Goal: Information Seeking & Learning: Learn about a topic

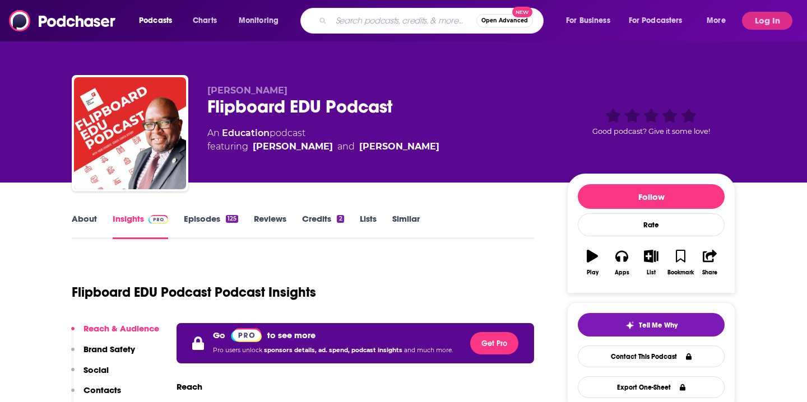
click at [367, 24] on input "Search podcasts, credits, & more..." at bounding box center [403, 21] width 145 height 18
type input "[MEDICAL_DATA]"
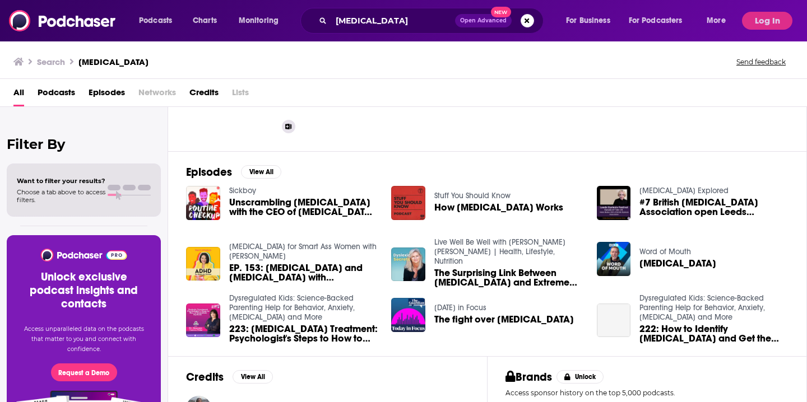
scroll to position [111, 0]
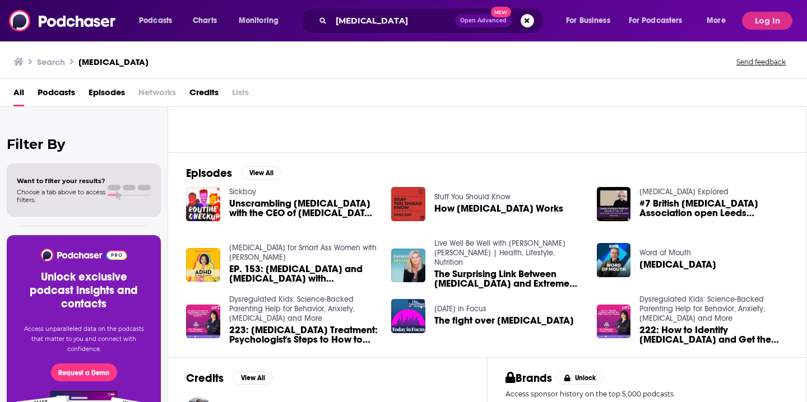
click at [61, 98] on span "Podcasts" at bounding box center [57, 94] width 38 height 23
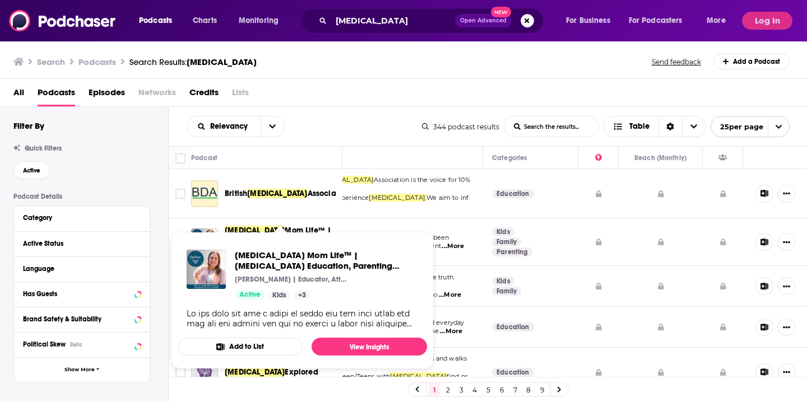
scroll to position [3, 0]
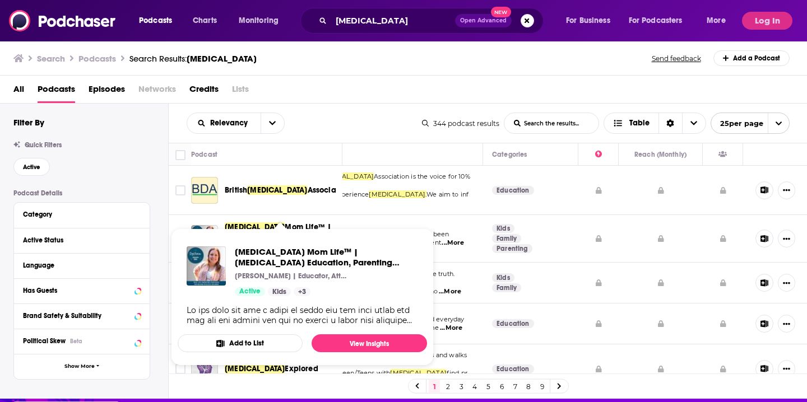
click at [385, 184] on span "Association is the voice for 10% of the" at bounding box center [377, 181] width 185 height 17
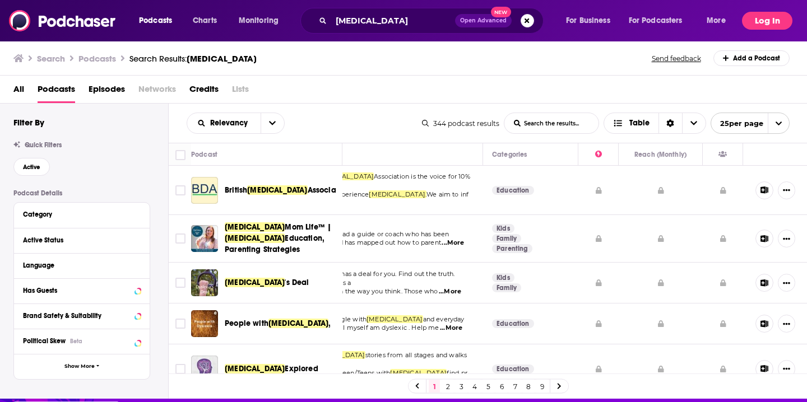
click at [756, 16] on button "Log In" at bounding box center [767, 21] width 50 height 18
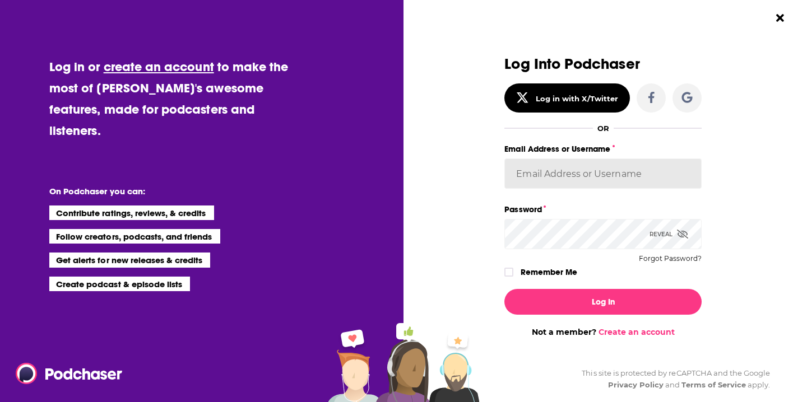
click at [632, 167] on input "Email Address or Username" at bounding box center [602, 174] width 197 height 30
click at [674, 174] on input "Email Address or Username" at bounding box center [602, 174] width 197 height 30
click at [701, 159] on div "Dialog" at bounding box center [701, 159] width 0 height 0
type input "FINNMadison"
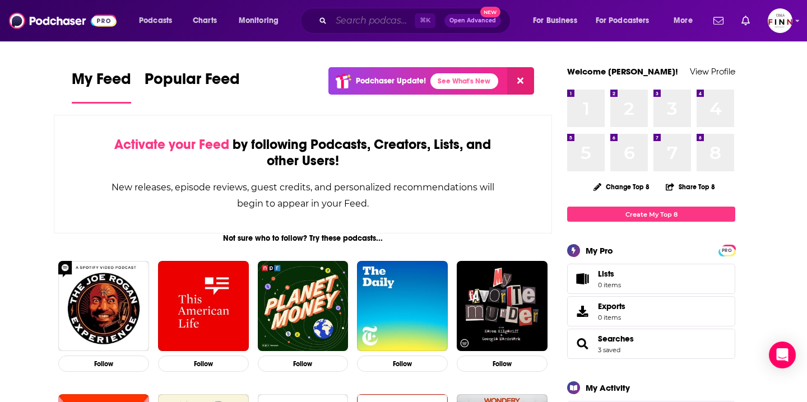
click at [337, 22] on input "Search podcasts, credits, & more..." at bounding box center [372, 21] width 83 height 18
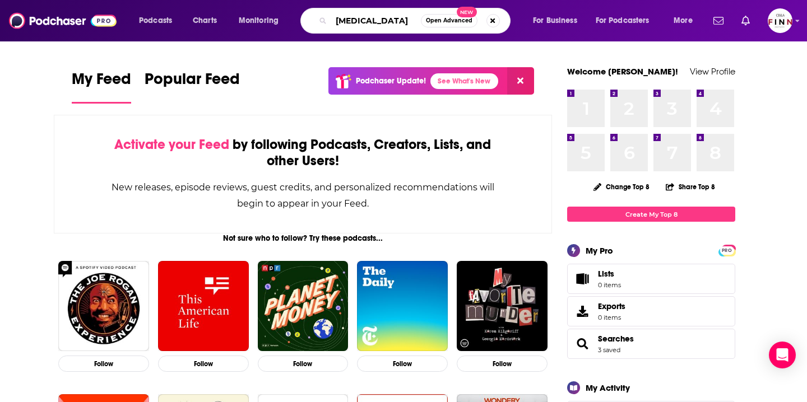
type input "[MEDICAL_DATA]"
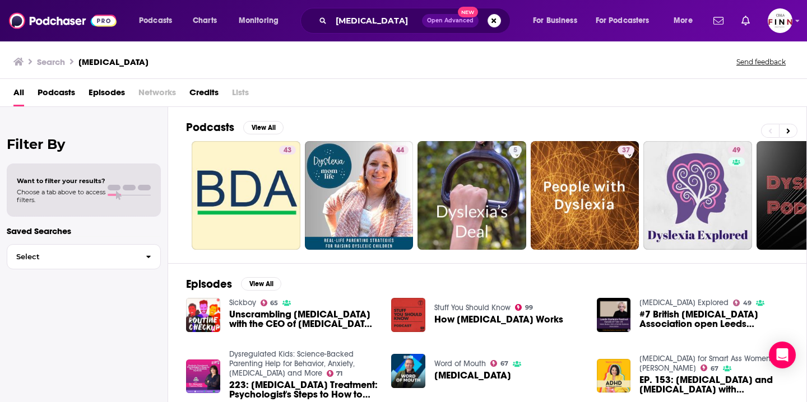
scroll to position [22, 0]
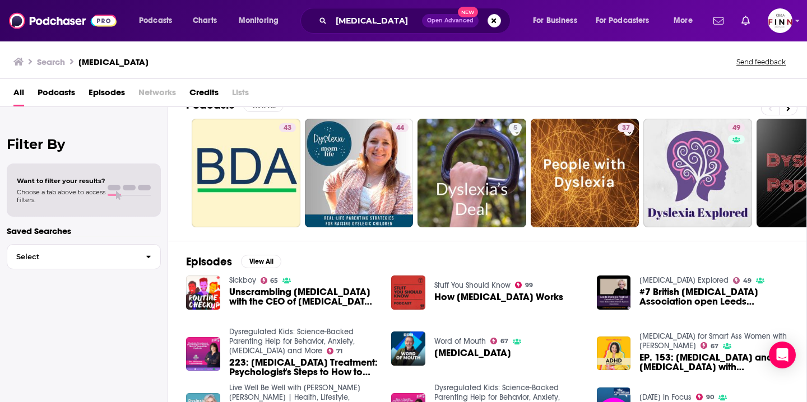
click at [54, 88] on span "Podcasts" at bounding box center [57, 94] width 38 height 23
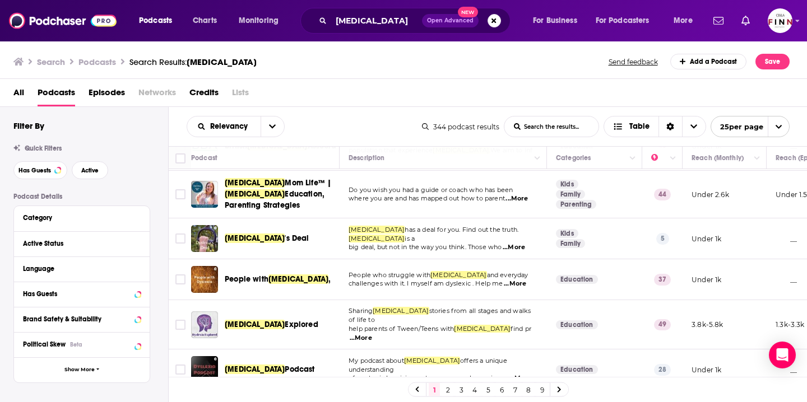
scroll to position [46, 0]
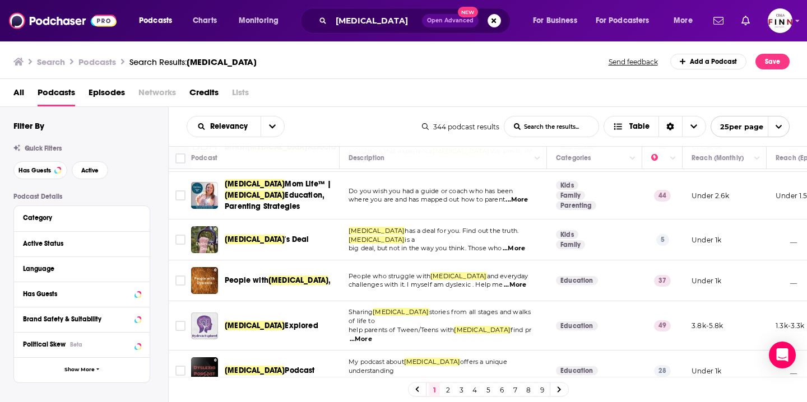
click at [372, 335] on span "...More" at bounding box center [361, 339] width 22 height 9
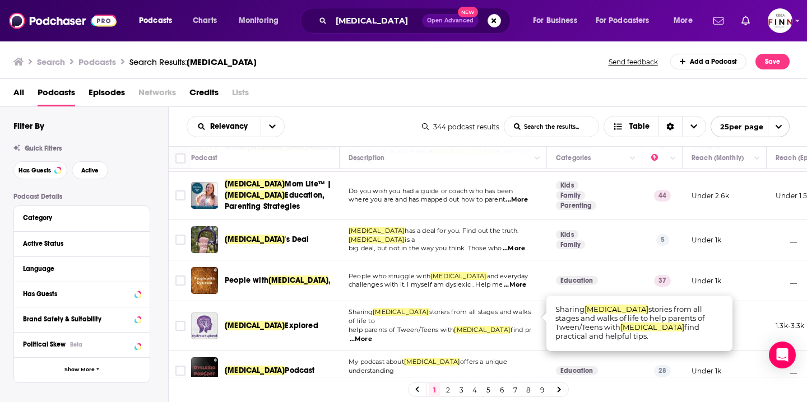
click at [487, 302] on td "Sharing [MEDICAL_DATA] stories from all stages and walks of life to help parent…" at bounding box center [442, 325] width 207 height 49
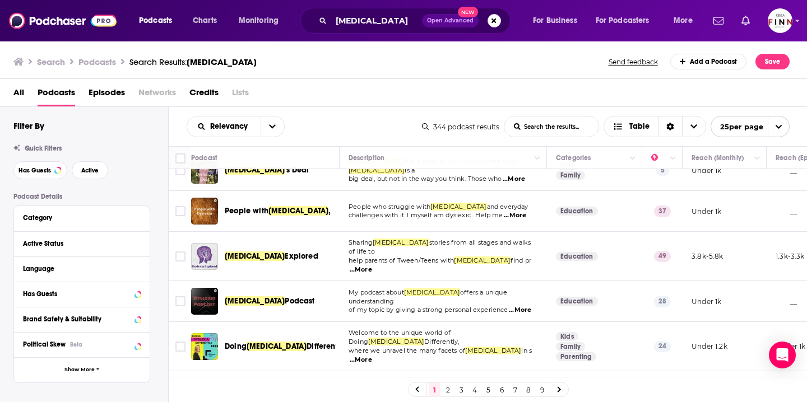
scroll to position [119, 0]
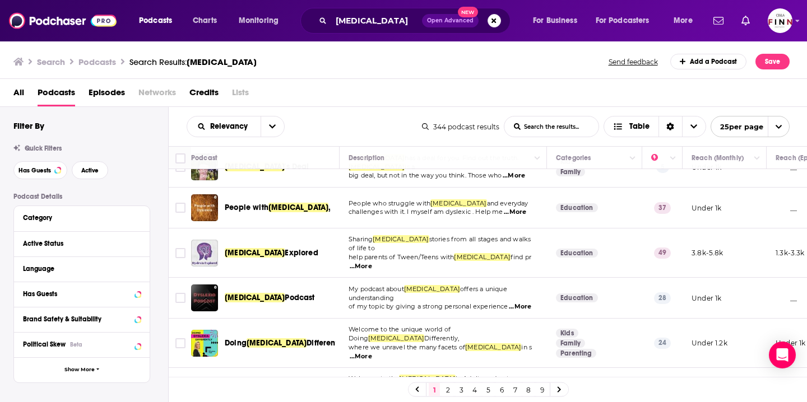
click at [265, 244] on div "Podcasts Charts Monitoring [MEDICAL_DATA] Open Advanced New For Business For Po…" at bounding box center [403, 201] width 807 height 402
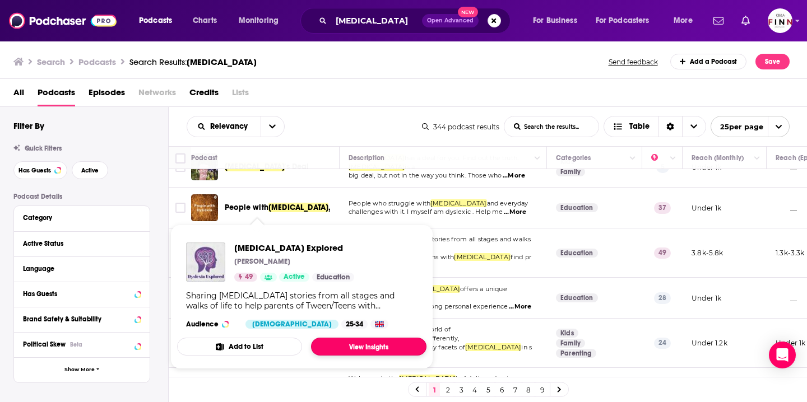
click at [347, 348] on link "View Insights" at bounding box center [368, 347] width 115 height 18
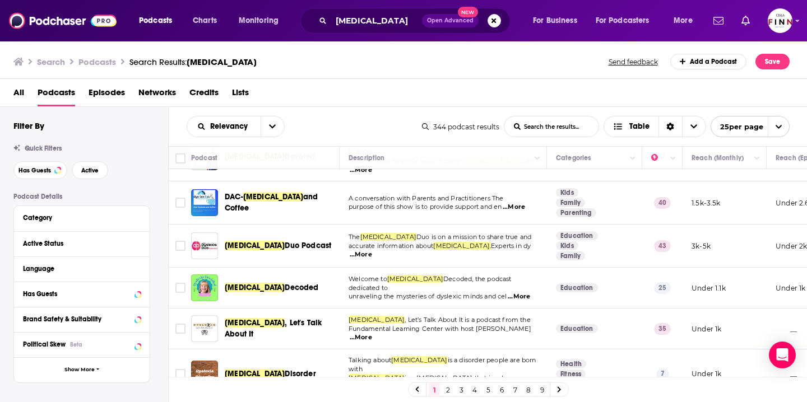
scroll to position [406, 0]
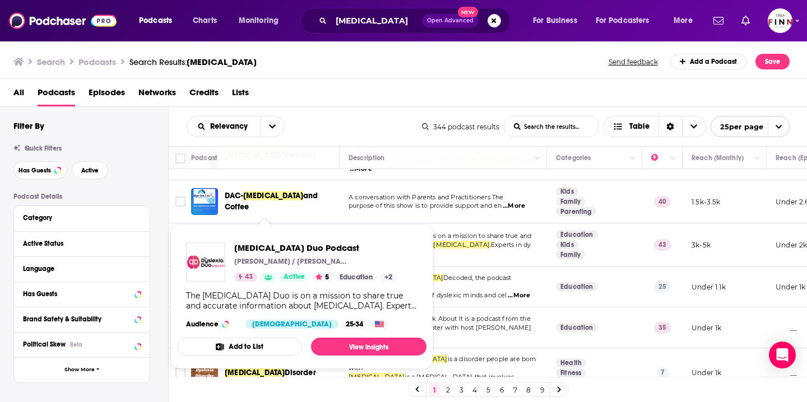
click at [285, 240] on span "Duo Podcast" at bounding box center [308, 245] width 46 height 10
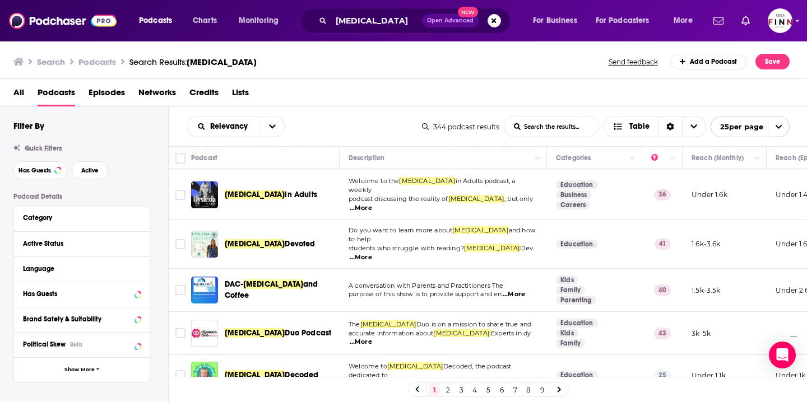
scroll to position [318, 0]
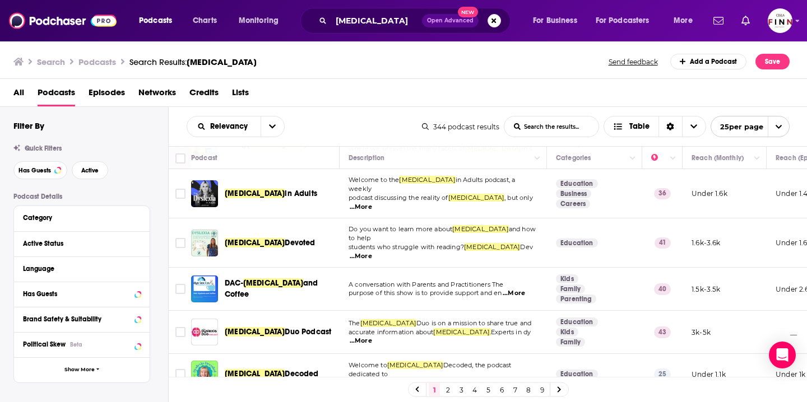
click at [372, 337] on span "...More" at bounding box center [361, 341] width 22 height 9
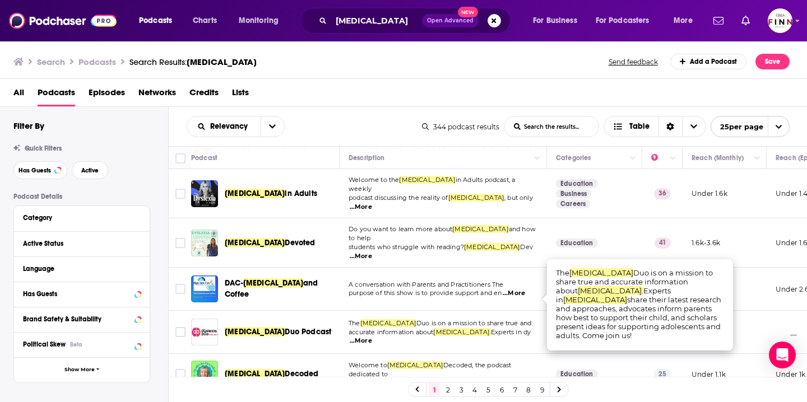
click at [372, 337] on span "...More" at bounding box center [361, 341] width 22 height 9
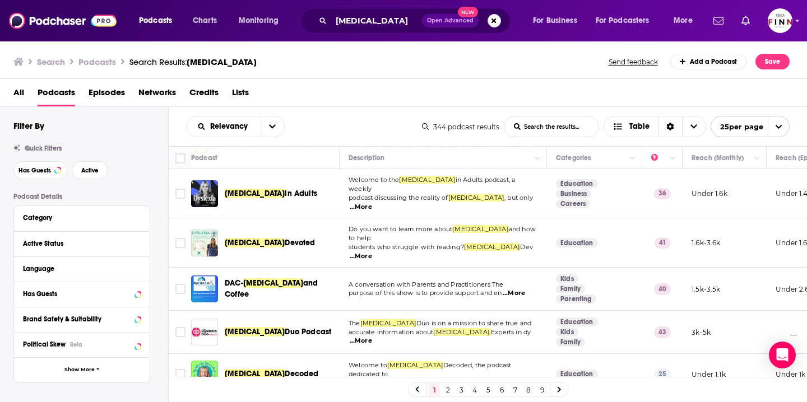
click at [285, 327] on span "Duo Podcast" at bounding box center [308, 332] width 46 height 10
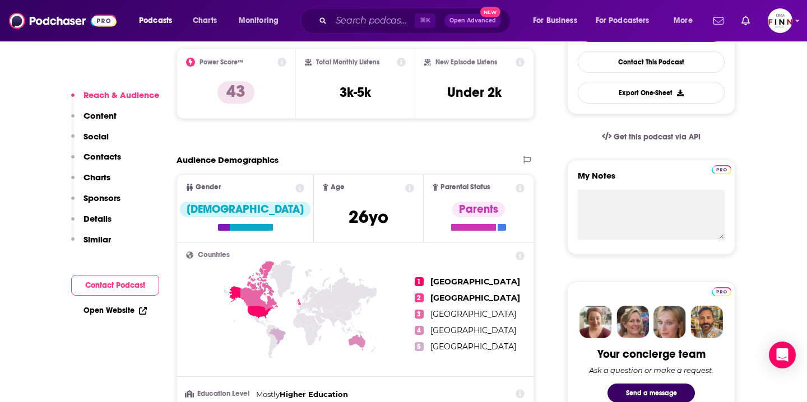
scroll to position [293, 0]
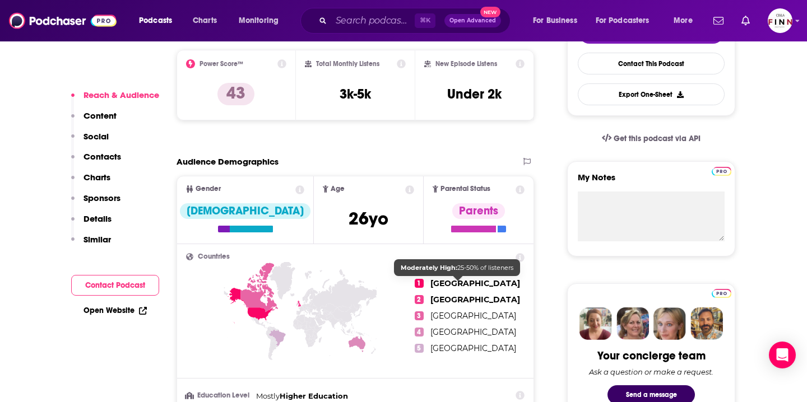
click at [447, 281] on span "[GEOGRAPHIC_DATA]" at bounding box center [475, 283] width 90 height 10
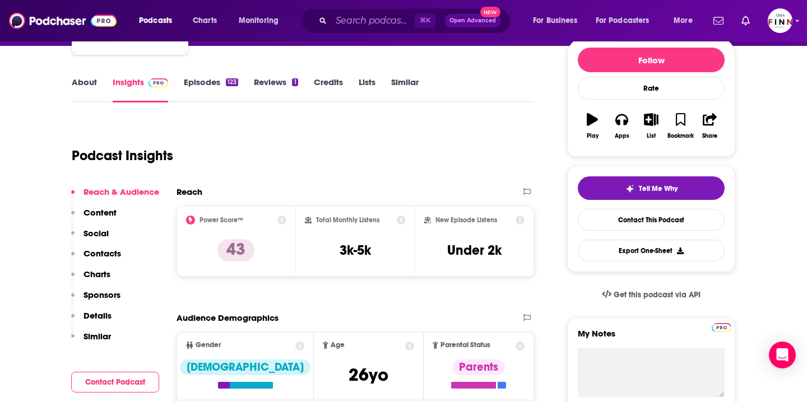
scroll to position [106, 0]
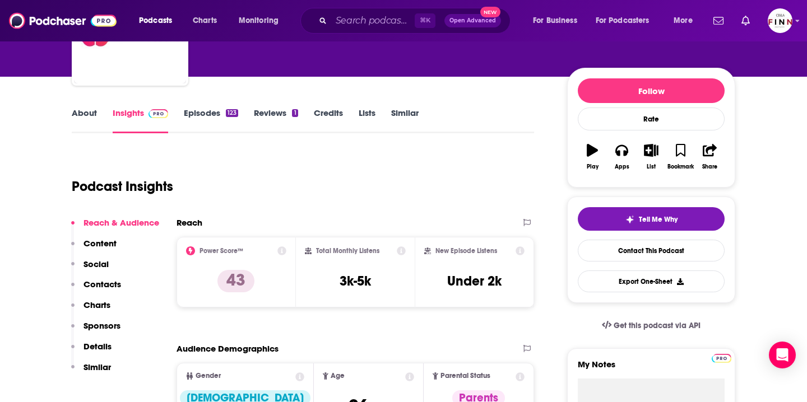
click at [86, 121] on link "About" at bounding box center [84, 121] width 25 height 26
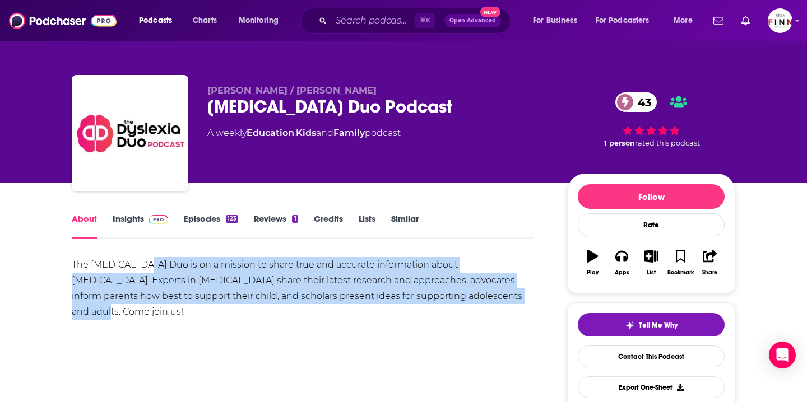
drag, startPoint x: 145, startPoint y: 260, endPoint x: 173, endPoint y: 329, distance: 73.9
click at [173, 329] on div "The [MEDICAL_DATA] Duo is on a mission to share true and accurate information a…" at bounding box center [303, 296] width 462 height 78
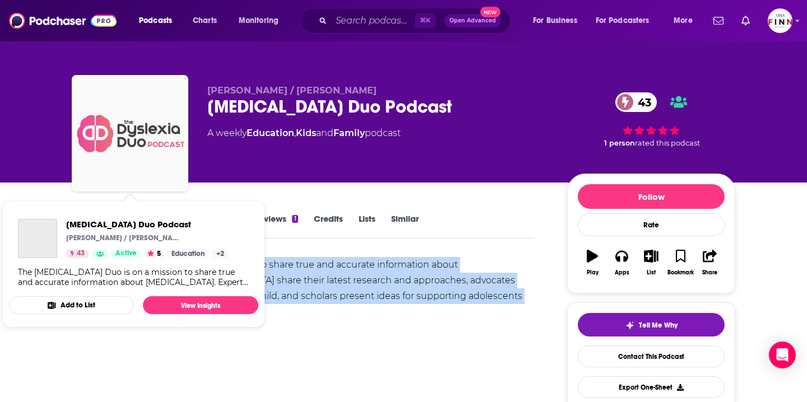
click at [117, 111] on img "Dyslexia Duo Podcast" at bounding box center [130, 133] width 112 height 112
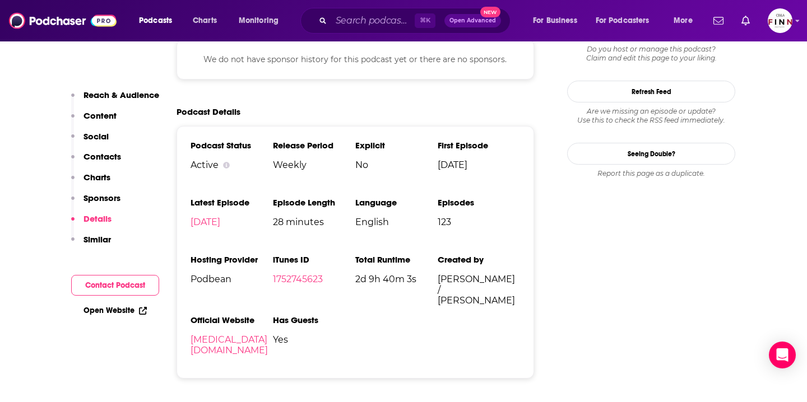
scroll to position [1198, 0]
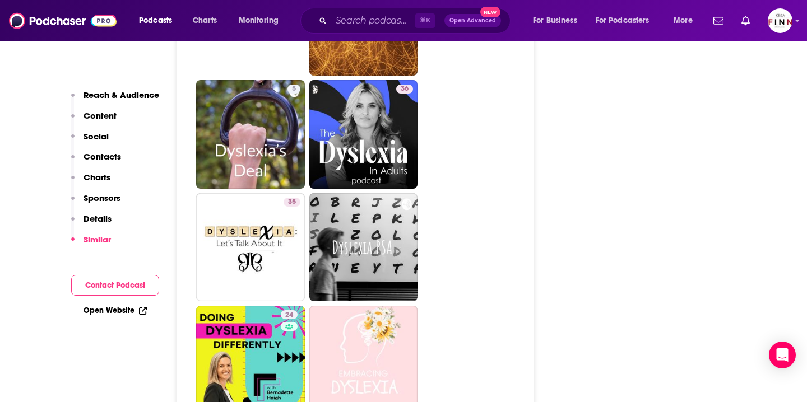
click at [82, 221] on button "Details" at bounding box center [91, 223] width 40 height 21
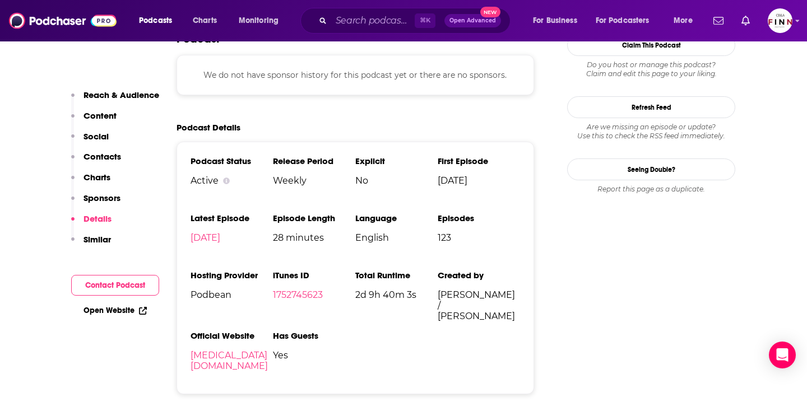
scroll to position [1178, 0]
drag, startPoint x: 232, startPoint y: 284, endPoint x: 180, endPoint y: 281, distance: 52.2
click at [180, 281] on div "Podcast Status Active Release Period Weekly Explicit No First Episode [DATE] La…" at bounding box center [354, 268] width 357 height 253
drag, startPoint x: 271, startPoint y: 227, endPoint x: 349, endPoint y: 232, distance: 78.0
click at [349, 232] on ul "Podcast Status Active Release Period Weekly Explicit No First Episode [DATE] La…" at bounding box center [354, 268] width 329 height 225
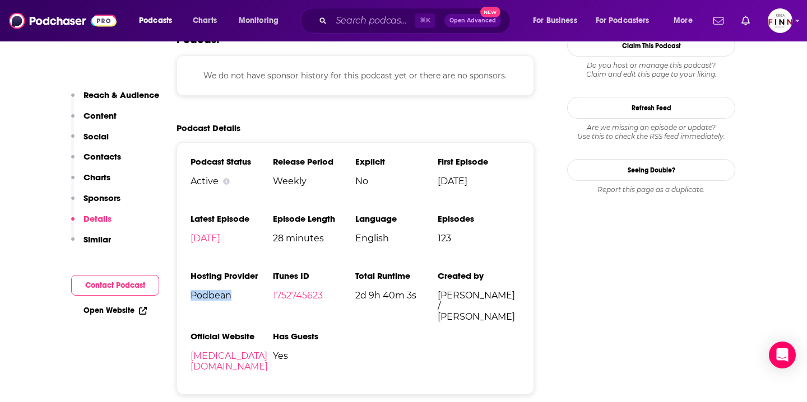
click at [349, 232] on li "Episode Length 28 minutes" at bounding box center [314, 232] width 82 height 39
click at [319, 290] on link "1752745623" at bounding box center [298, 295] width 50 height 11
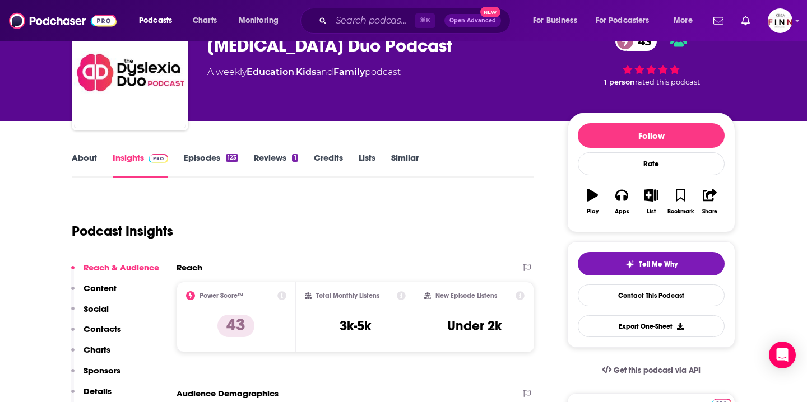
scroll to position [59, 0]
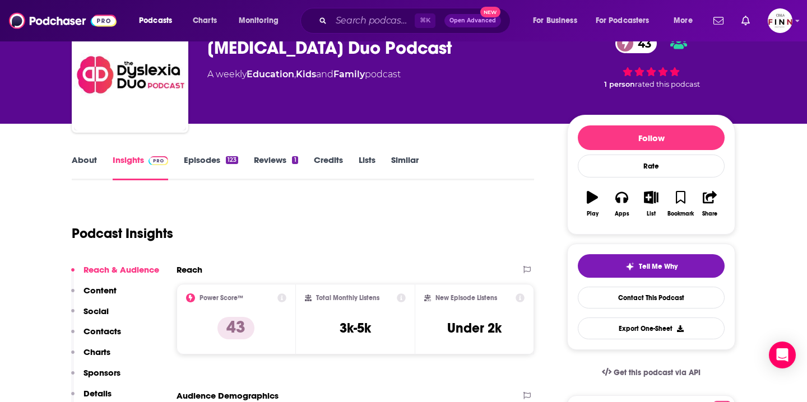
click at [80, 164] on link "About" at bounding box center [84, 168] width 25 height 26
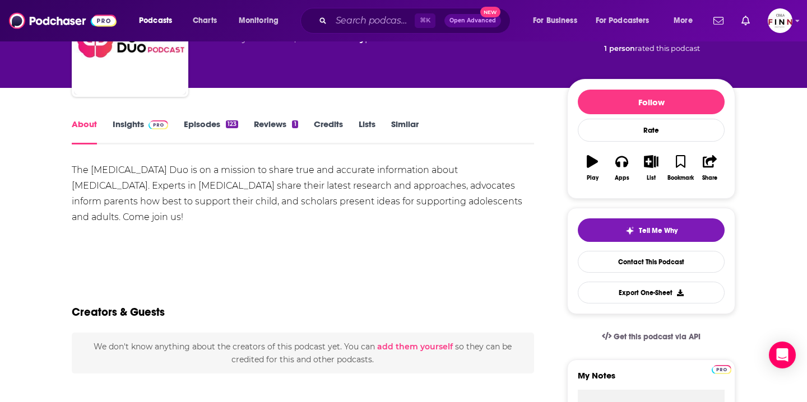
scroll to position [95, 0]
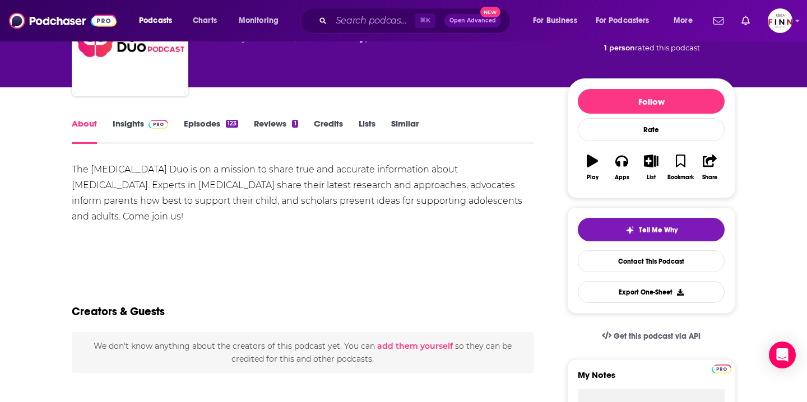
click at [135, 129] on link "Insights" at bounding box center [140, 131] width 55 height 26
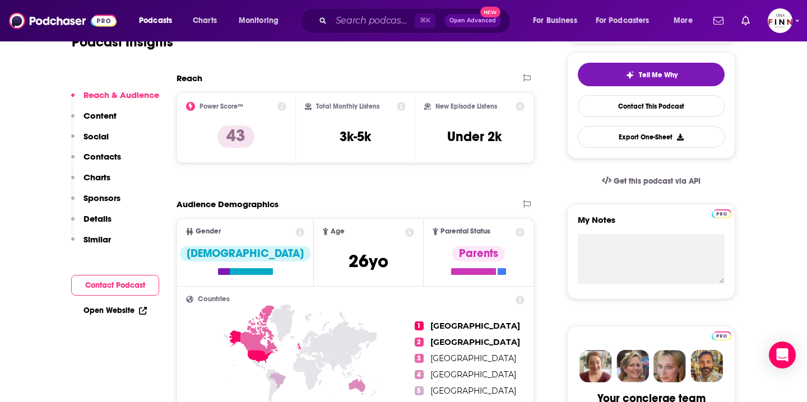
scroll to position [250, 0]
click at [99, 155] on p "Contacts" at bounding box center [102, 156] width 38 height 11
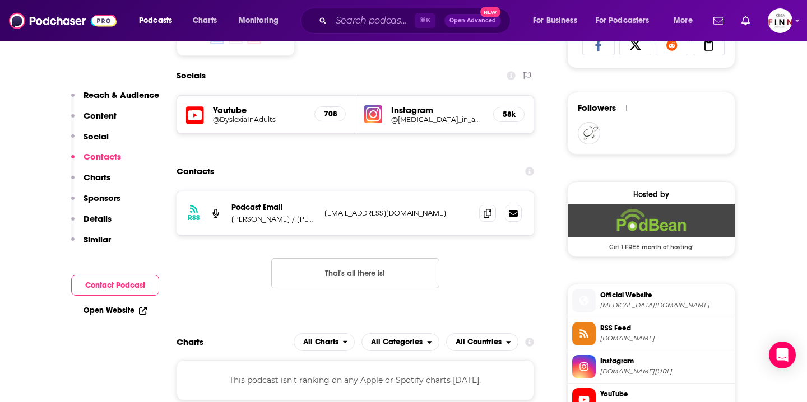
scroll to position [775, 0]
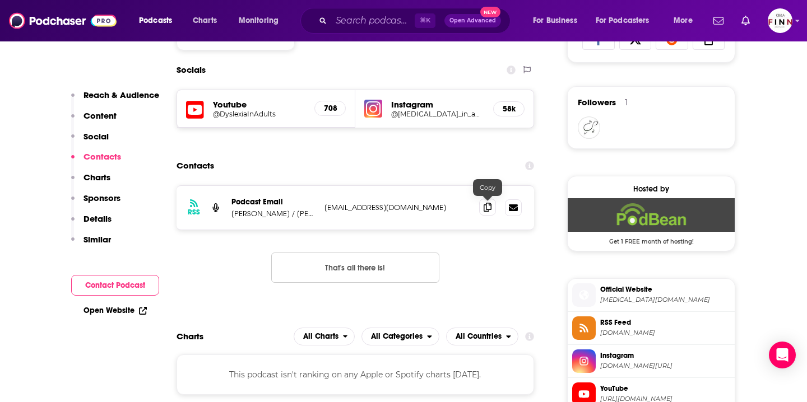
click at [485, 211] on icon at bounding box center [487, 207] width 8 height 9
click at [275, 202] on p "Podcast Email" at bounding box center [273, 202] width 84 height 10
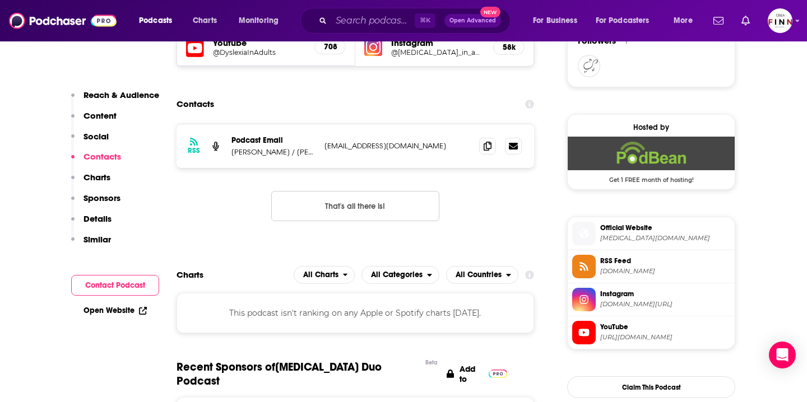
scroll to position [837, 0]
drag, startPoint x: 250, startPoint y: 139, endPoint x: 287, endPoint y: 170, distance: 48.9
click at [287, 170] on div "RSS Podcast Email [PERSON_NAME] / [PERSON_NAME] [EMAIL_ADDRESS][DOMAIN_NAME] [E…" at bounding box center [354, 180] width 357 height 115
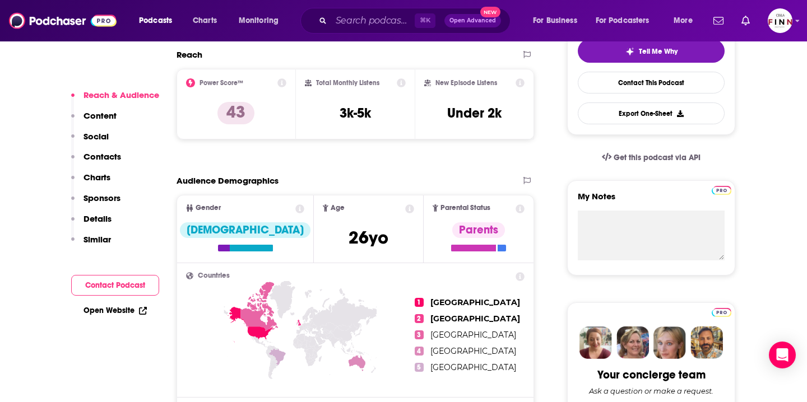
scroll to position [285, 0]
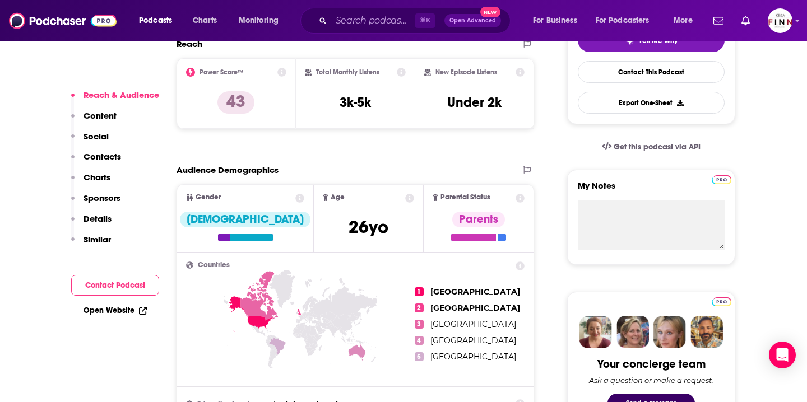
click at [89, 111] on p "Content" at bounding box center [99, 115] width 33 height 11
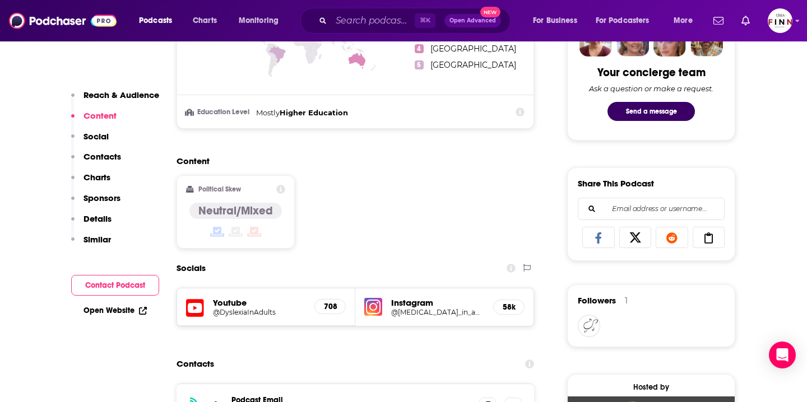
click at [92, 130] on button "Content" at bounding box center [93, 120] width 45 height 21
click at [95, 154] on p "Contacts" at bounding box center [102, 156] width 38 height 11
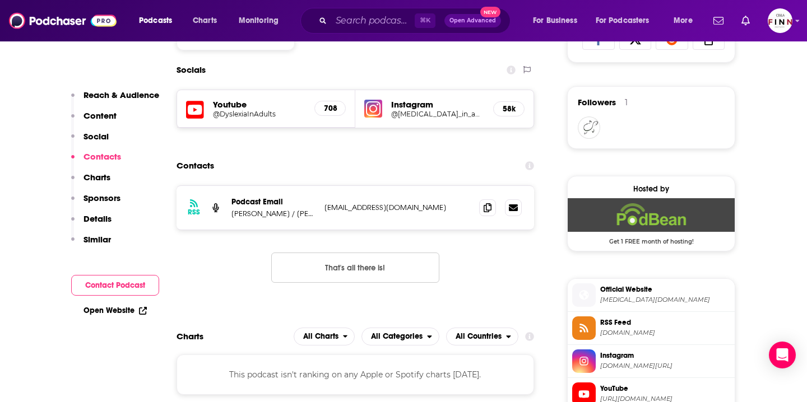
click at [95, 216] on p "Details" at bounding box center [97, 218] width 28 height 11
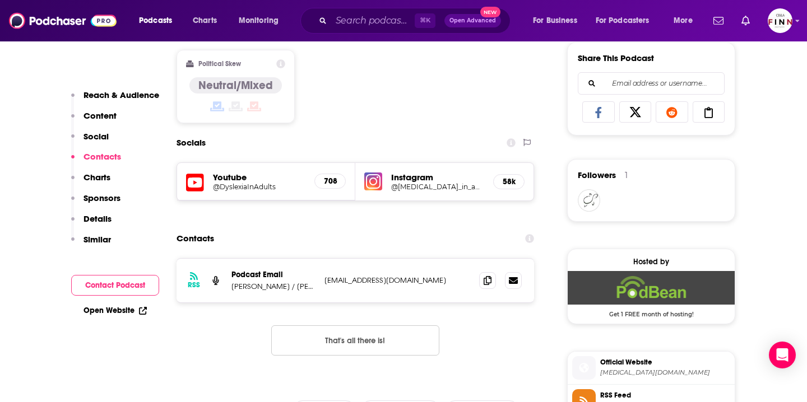
scroll to position [704, 0]
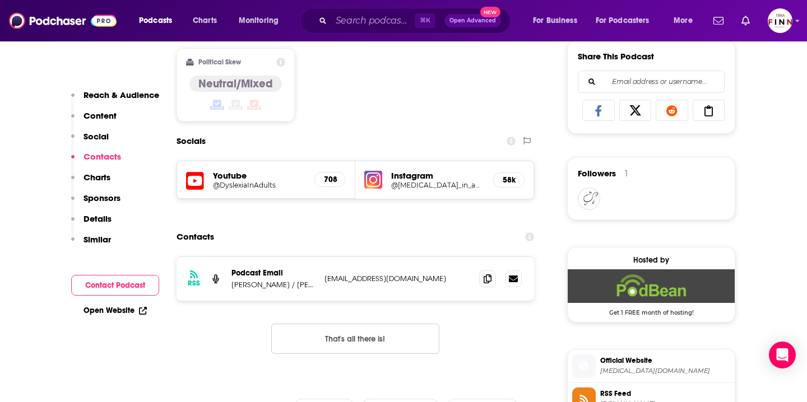
click at [385, 169] on div "Instagram @[MEDICAL_DATA]_in_adults 58k" at bounding box center [444, 180] width 178 height 38
click at [390, 171] on div "Instagram @[MEDICAL_DATA]_in_adults 58k" at bounding box center [444, 180] width 178 height 38
click at [397, 178] on h5 "Instagram" at bounding box center [437, 175] width 93 height 11
click at [401, 175] on h5 "Instagram" at bounding box center [437, 175] width 93 height 11
click at [395, 186] on h5 "@[MEDICAL_DATA]_in_adults" at bounding box center [437, 185] width 93 height 8
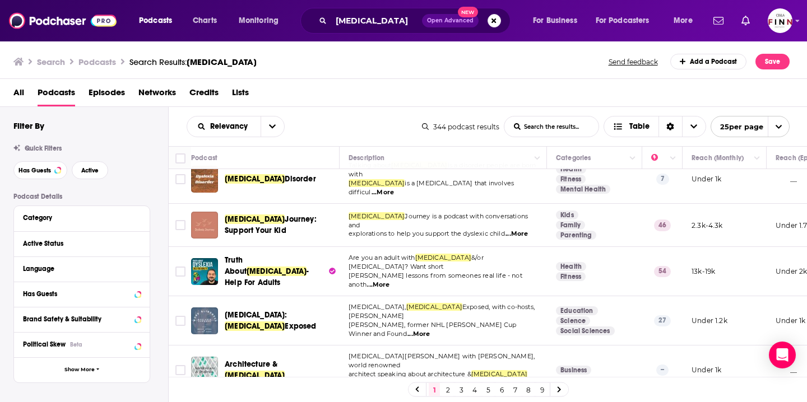
scroll to position [598, 0]
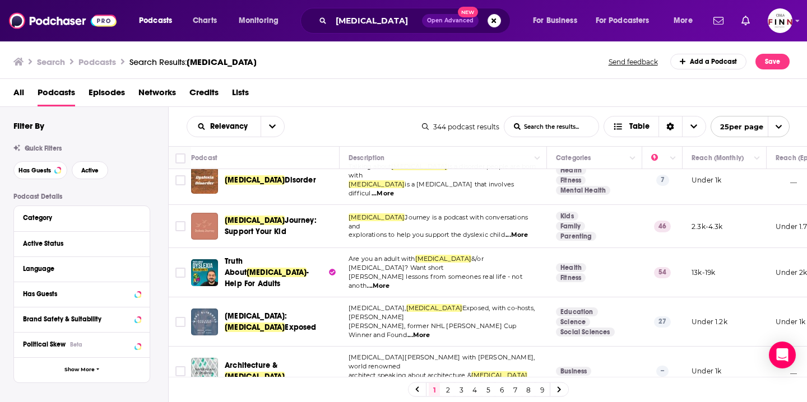
click at [518, 231] on span "...More" at bounding box center [516, 235] width 22 height 9
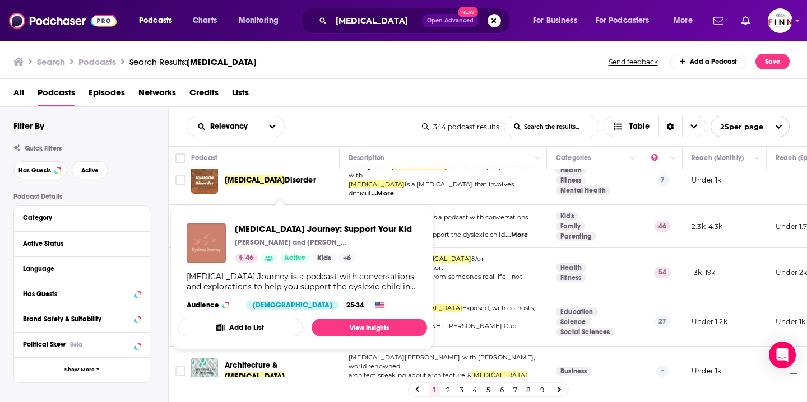
click at [303, 215] on span "[MEDICAL_DATA] Journey: Support Your Kid" at bounding box center [280, 226] width 111 height 22
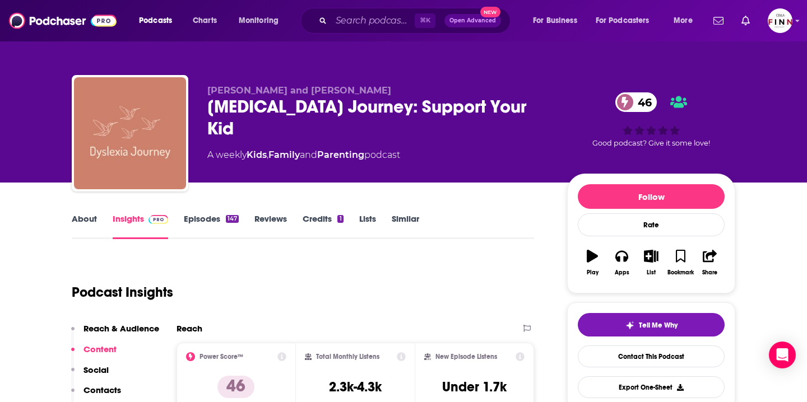
click at [92, 226] on link "About" at bounding box center [84, 226] width 25 height 26
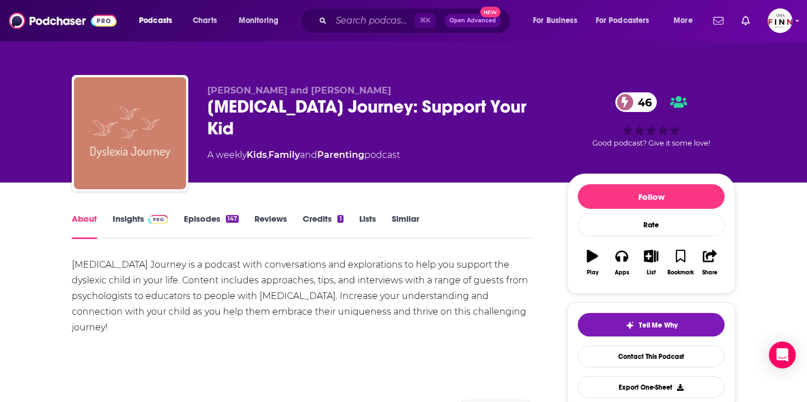
click at [134, 236] on link "Insights" at bounding box center [140, 226] width 55 height 26
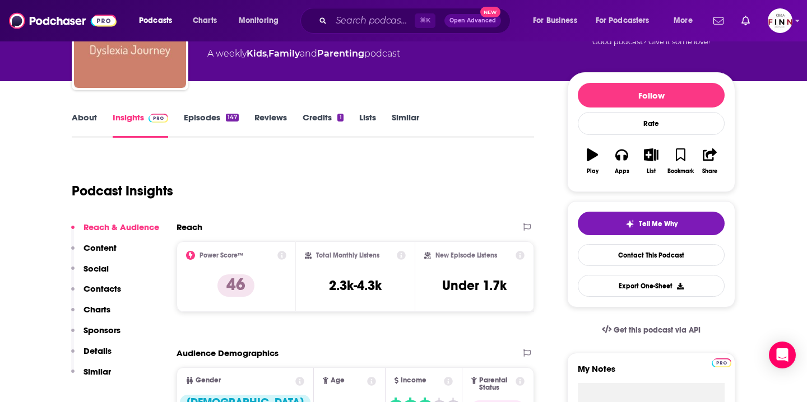
scroll to position [104, 0]
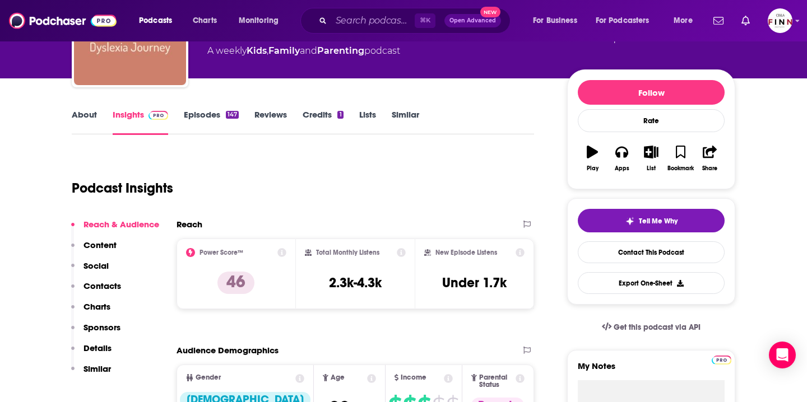
click at [100, 351] on p "Details" at bounding box center [97, 348] width 28 height 11
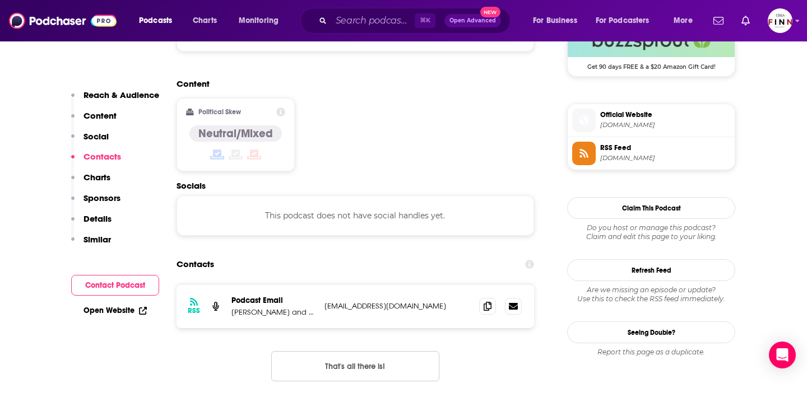
scroll to position [859, 0]
click at [485, 302] on icon at bounding box center [487, 306] width 8 height 9
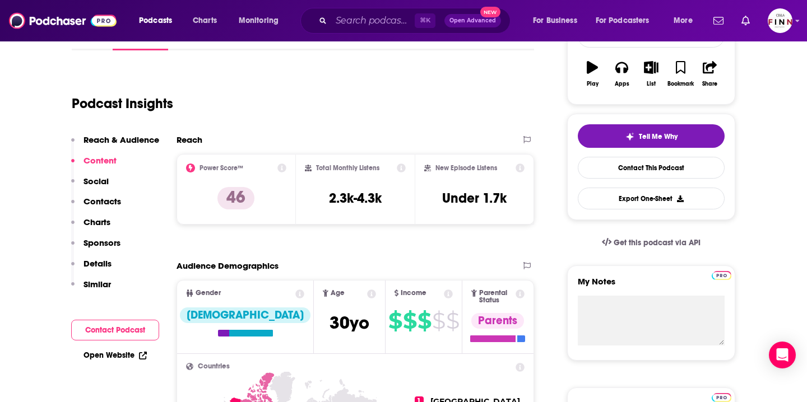
scroll to position [186, 0]
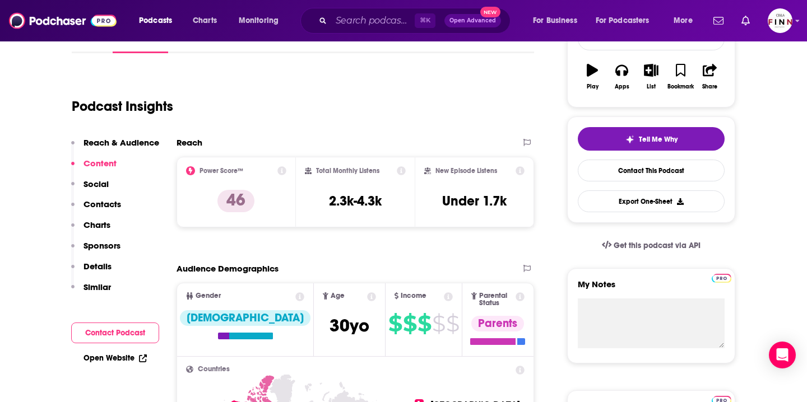
click at [104, 184] on p "Social" at bounding box center [95, 184] width 25 height 11
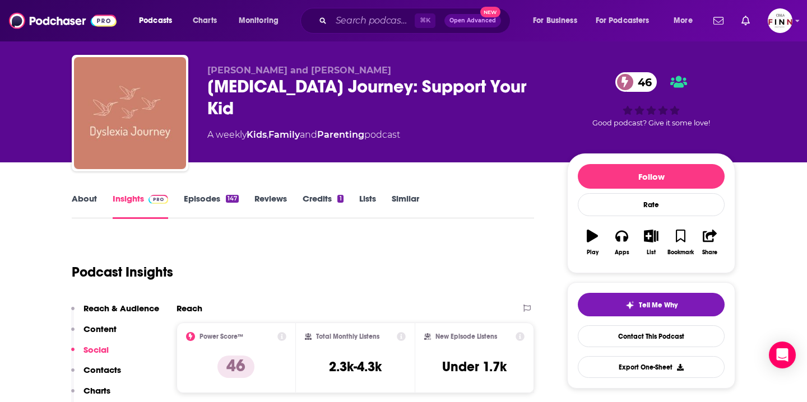
scroll to position [0, 0]
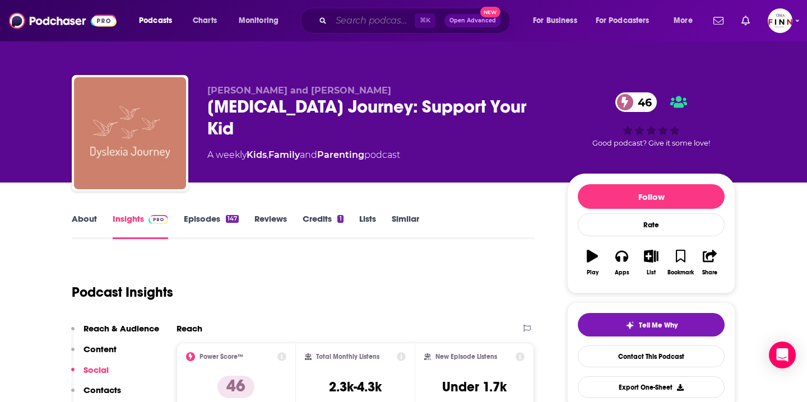
click at [350, 18] on input "Search podcasts, credits, & more..." at bounding box center [372, 21] width 83 height 18
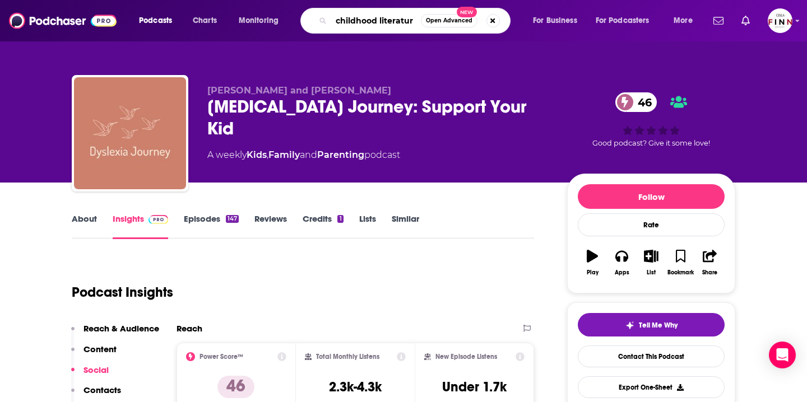
type input "childhood literature"
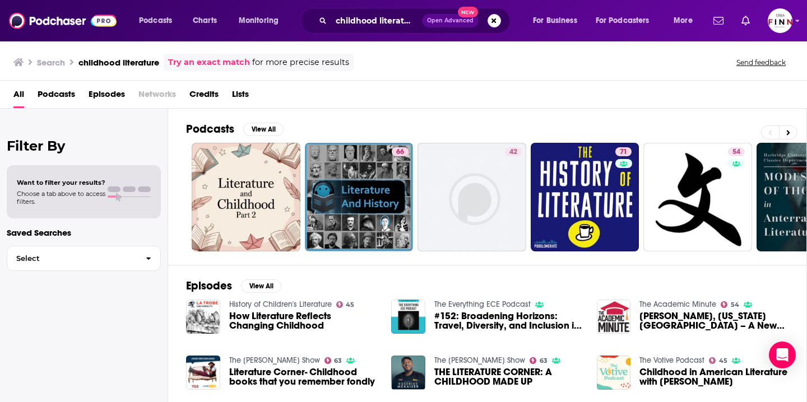
click at [58, 87] on span "Podcasts" at bounding box center [57, 96] width 38 height 23
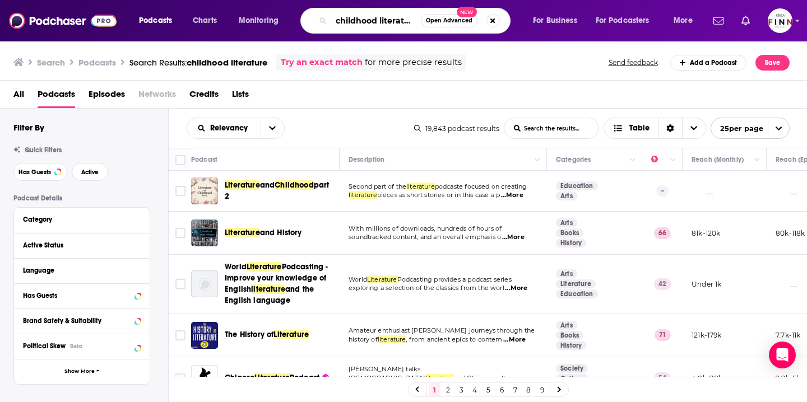
scroll to position [0, 2]
drag, startPoint x: 380, startPoint y: 21, endPoint x: 479, endPoint y: 22, distance: 98.6
click at [479, 22] on div "childhood literature Open Advanced New" at bounding box center [405, 21] width 210 height 26
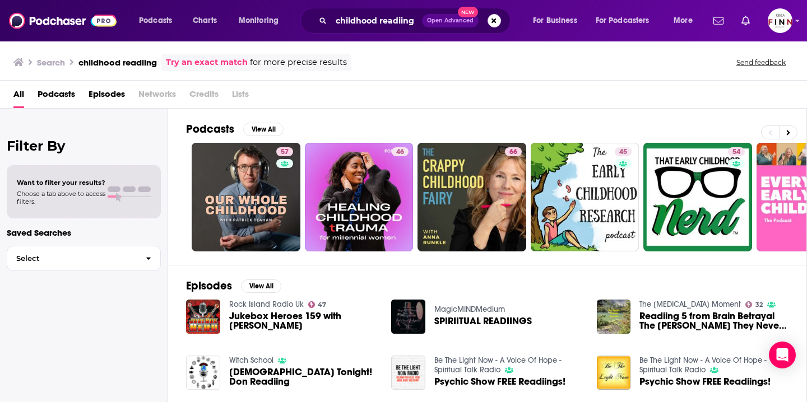
click at [50, 96] on span "Podcasts" at bounding box center [57, 96] width 38 height 23
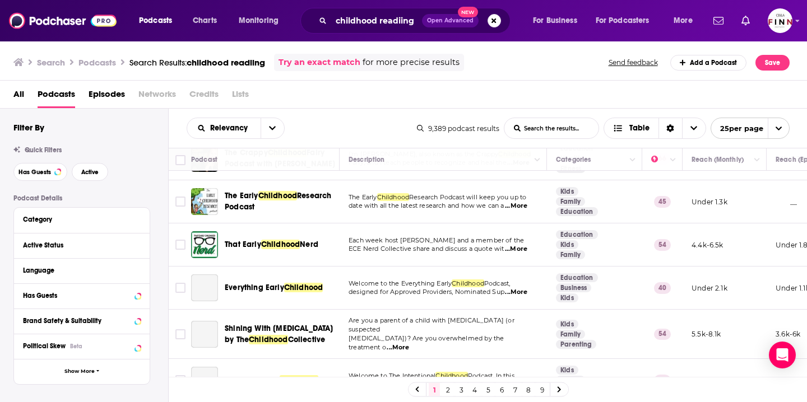
scroll to position [133, 0]
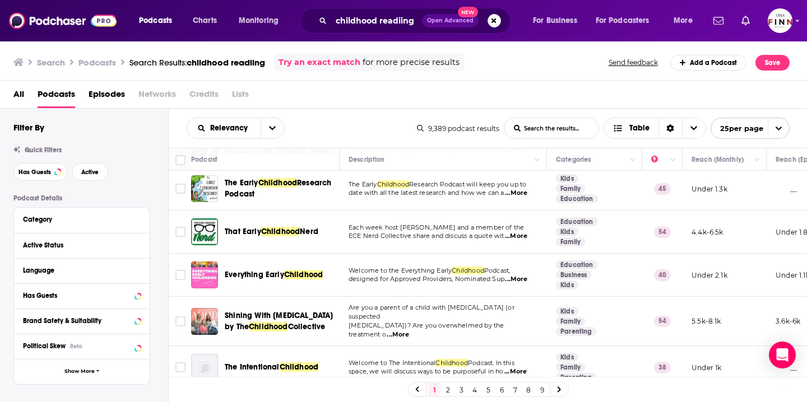
click at [514, 236] on span "...More" at bounding box center [516, 236] width 22 height 9
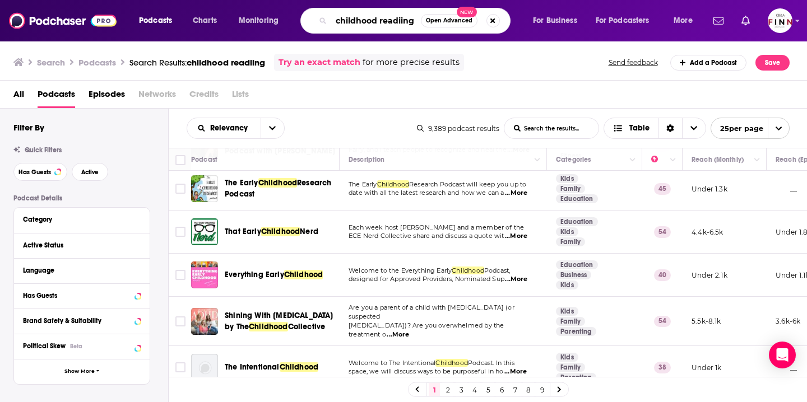
click at [359, 20] on input "childhood readiing" at bounding box center [376, 21] width 90 height 18
drag, startPoint x: 334, startPoint y: 25, endPoint x: 423, endPoint y: 25, distance: 89.6
click at [423, 25] on div "childhood readiing Open Advanced New" at bounding box center [405, 21] width 210 height 26
type input "special education"
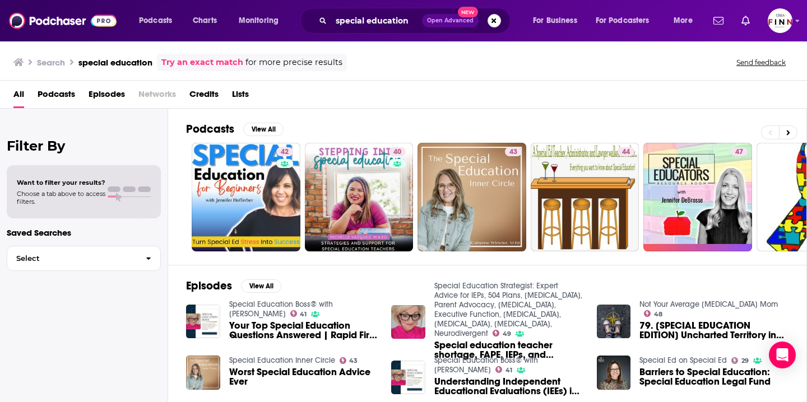
click at [50, 96] on span "Podcasts" at bounding box center [57, 96] width 38 height 23
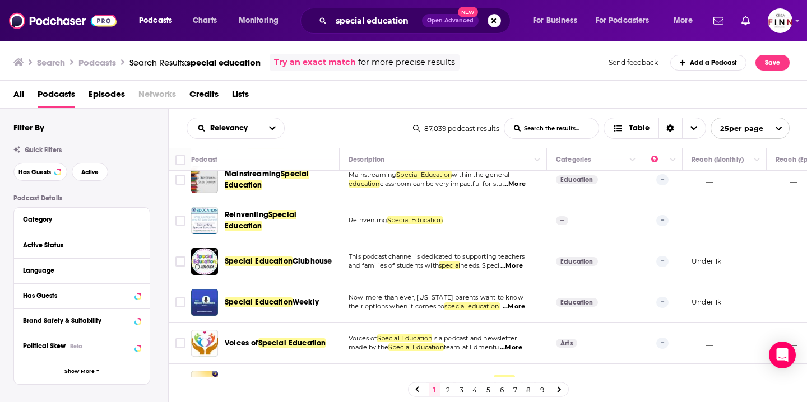
scroll to position [963, 0]
click at [442, 388] on link "2" at bounding box center [447, 389] width 11 height 13
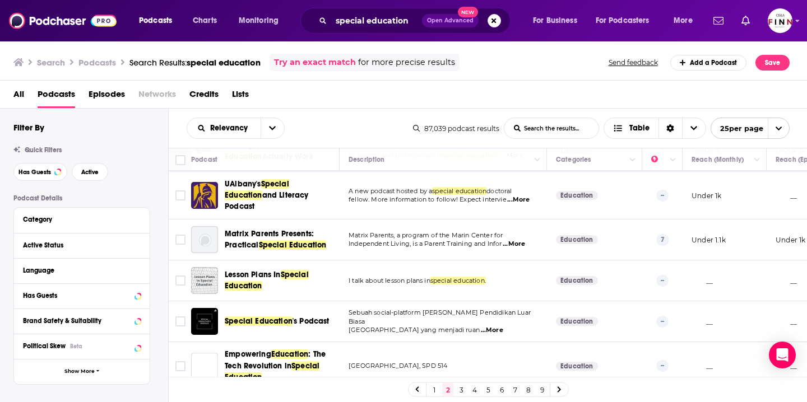
scroll to position [822, 0]
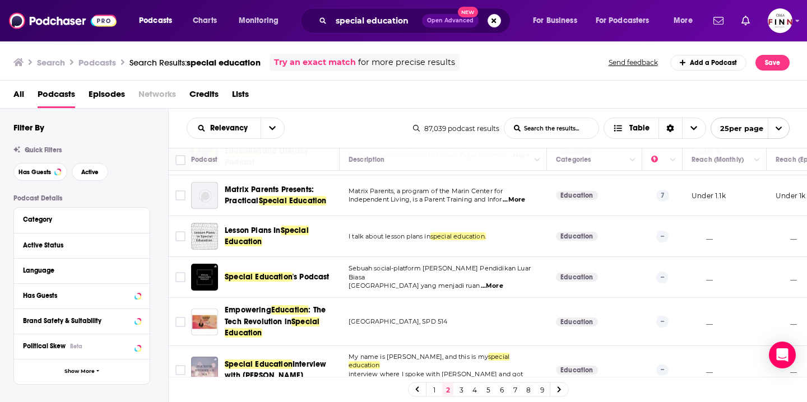
click at [458, 390] on link "3" at bounding box center [460, 389] width 11 height 13
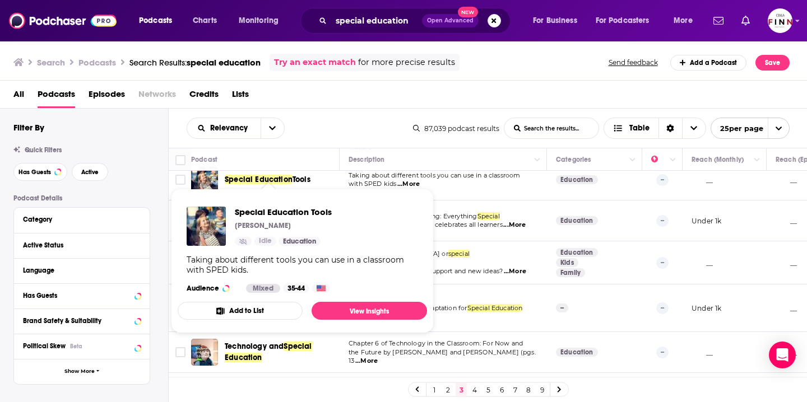
scroll to position [94, 0]
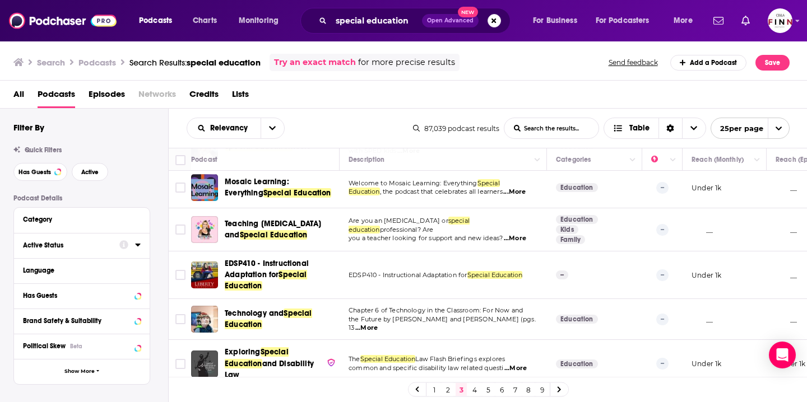
click at [82, 251] on button "Active Status" at bounding box center [71, 245] width 96 height 14
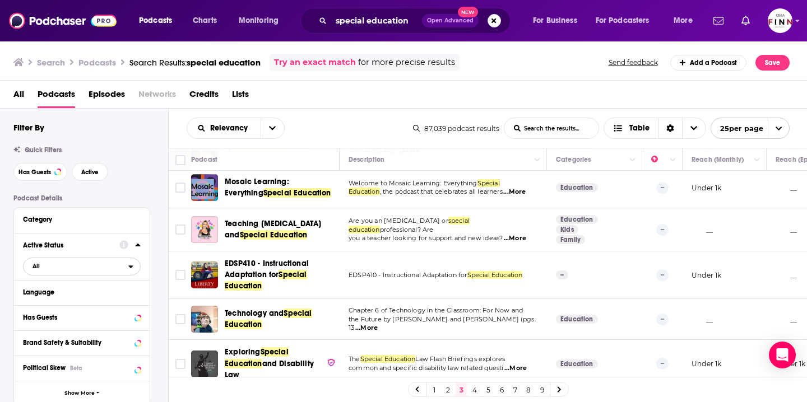
click at [33, 269] on span "All" at bounding box center [35, 266] width 7 height 6
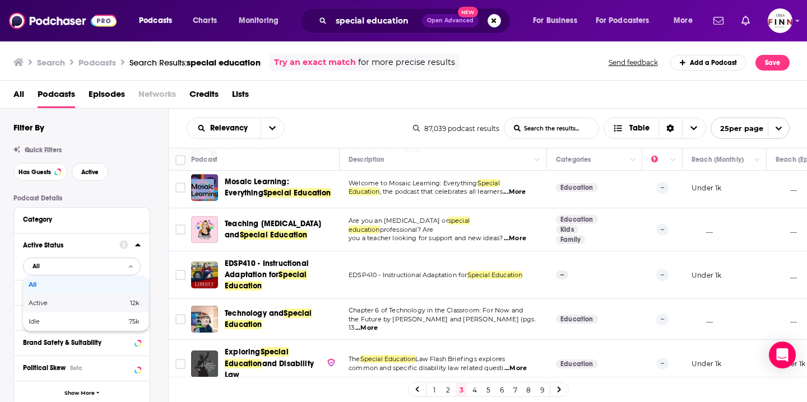
click at [38, 300] on span "Active" at bounding box center [58, 303] width 59 height 6
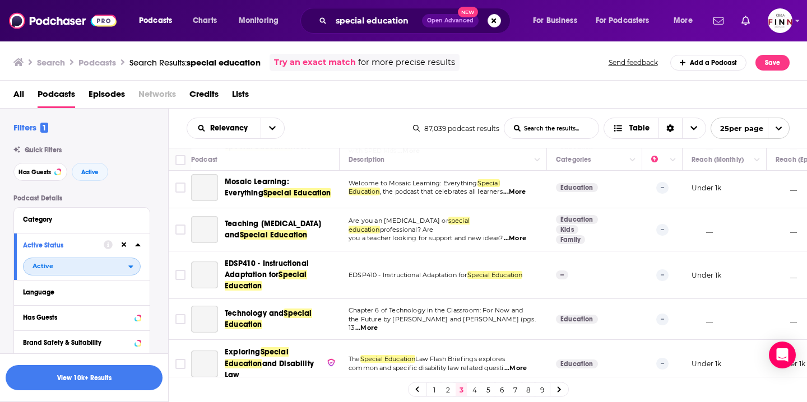
scroll to position [0, 0]
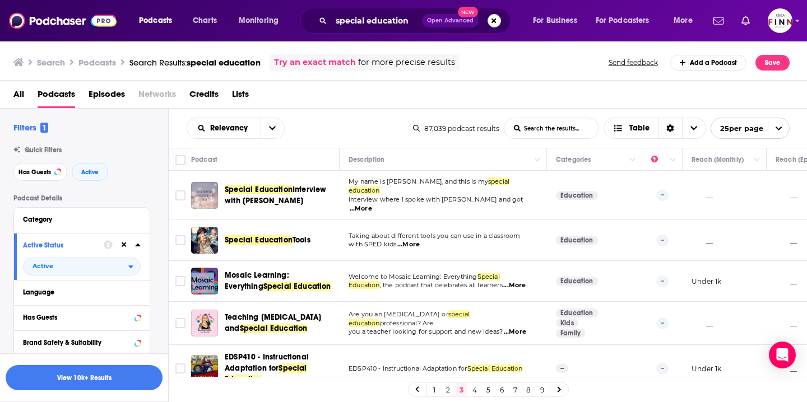
click at [435, 384] on link "1" at bounding box center [434, 389] width 11 height 13
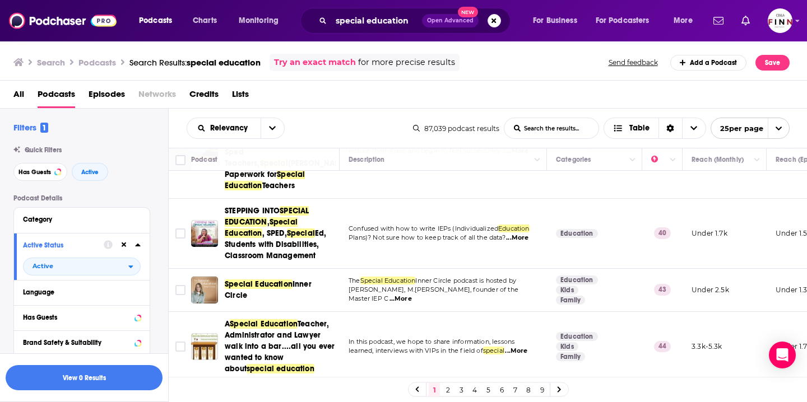
scroll to position [94, 0]
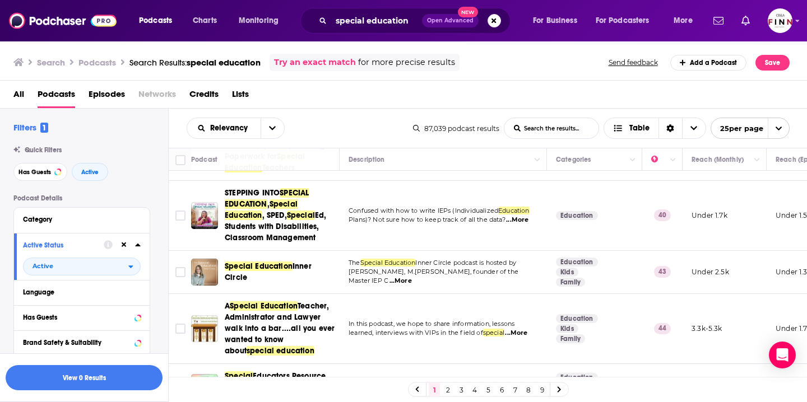
click at [412, 277] on span "...More" at bounding box center [400, 281] width 22 height 9
drag, startPoint x: 591, startPoint y: 244, endPoint x: 591, endPoint y: 250, distance: 6.2
click at [412, 277] on span "...More" at bounding box center [400, 281] width 22 height 9
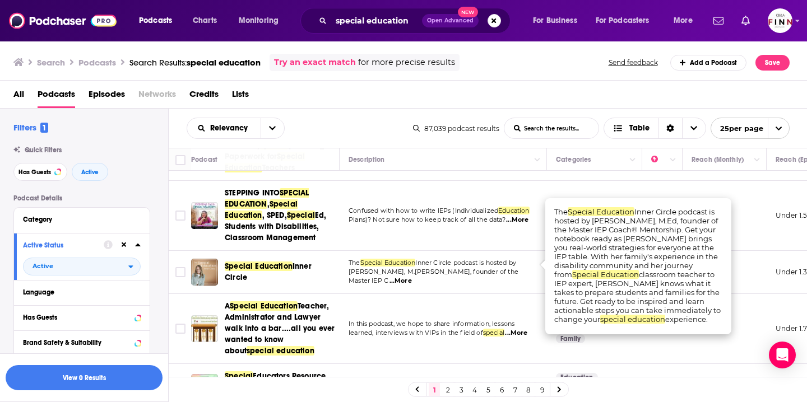
click at [409, 94] on div "All Podcasts Episodes Networks Credits Lists" at bounding box center [405, 96] width 785 height 23
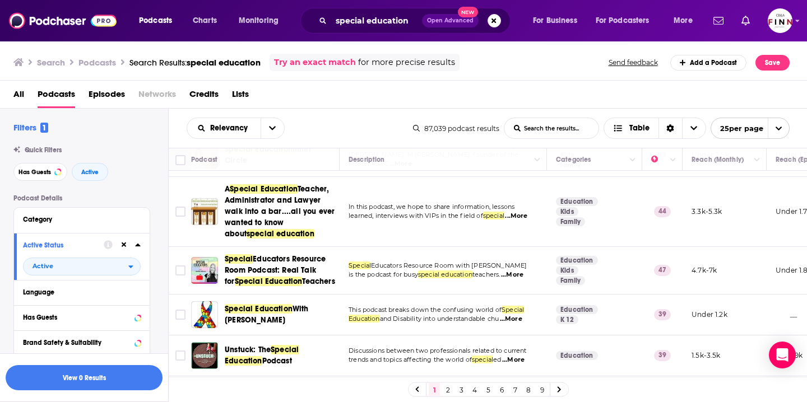
scroll to position [213, 0]
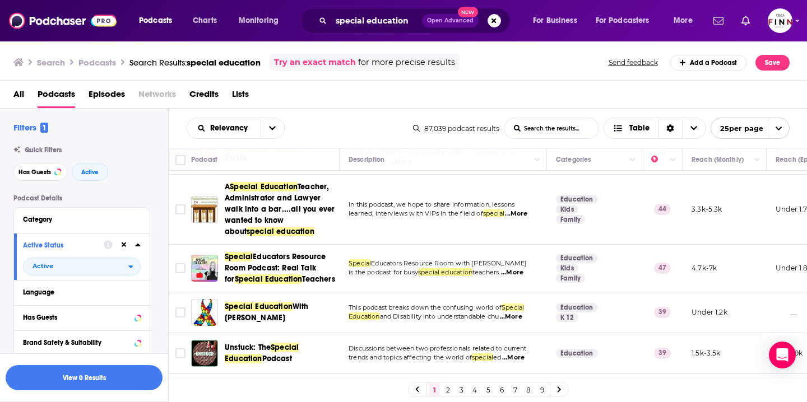
click at [422, 313] on span "and Disability into understandable chu" at bounding box center [439, 317] width 119 height 8
click at [512, 313] on span "...More" at bounding box center [511, 317] width 22 height 9
click at [282, 301] on span "Special Education With [PERSON_NAME]" at bounding box center [280, 312] width 111 height 22
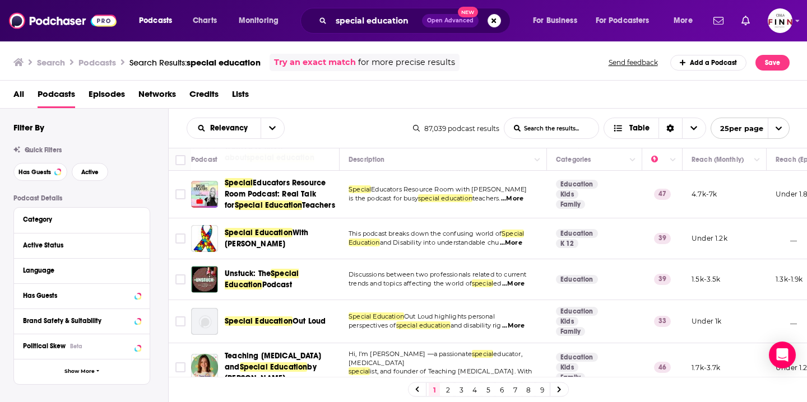
scroll to position [295, 0]
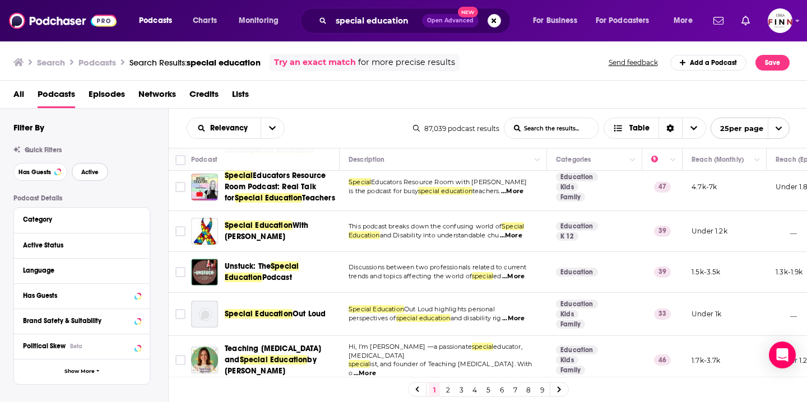
click at [83, 173] on span "Active" at bounding box center [89, 172] width 17 height 6
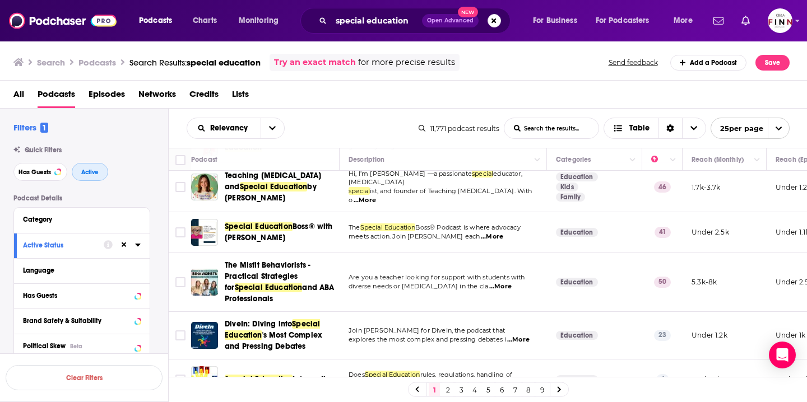
scroll to position [313, 0]
click at [503, 233] on span "...More" at bounding box center [492, 237] width 22 height 9
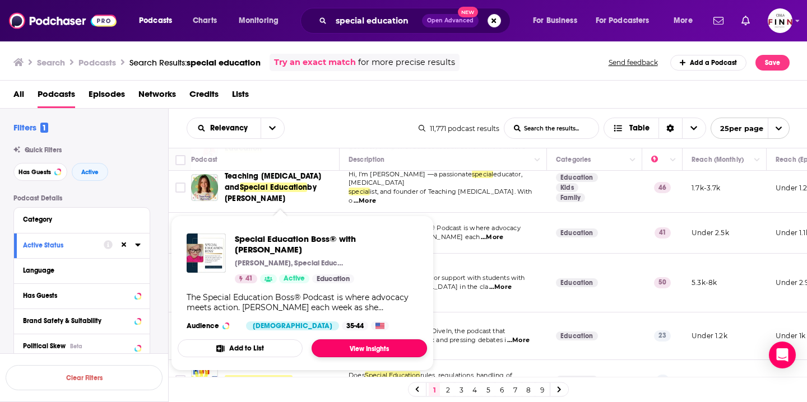
click at [333, 354] on link "View Insights" at bounding box center [368, 348] width 115 height 18
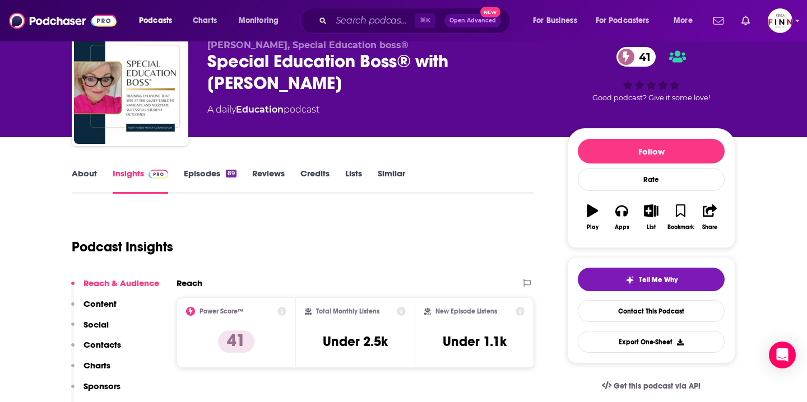
scroll to position [93, 0]
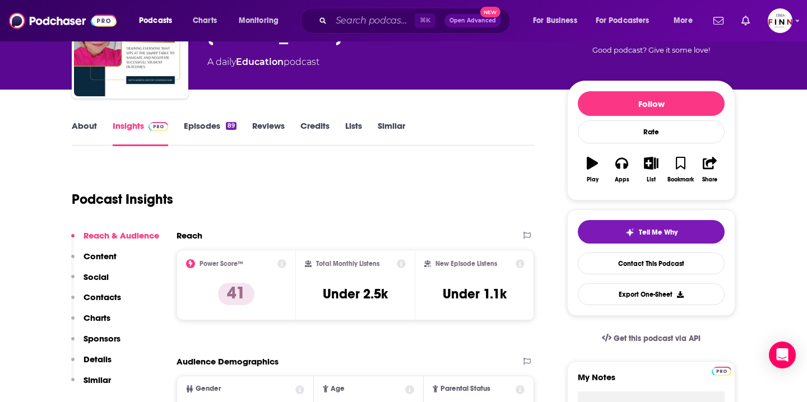
click at [96, 361] on p "Details" at bounding box center [97, 359] width 28 height 11
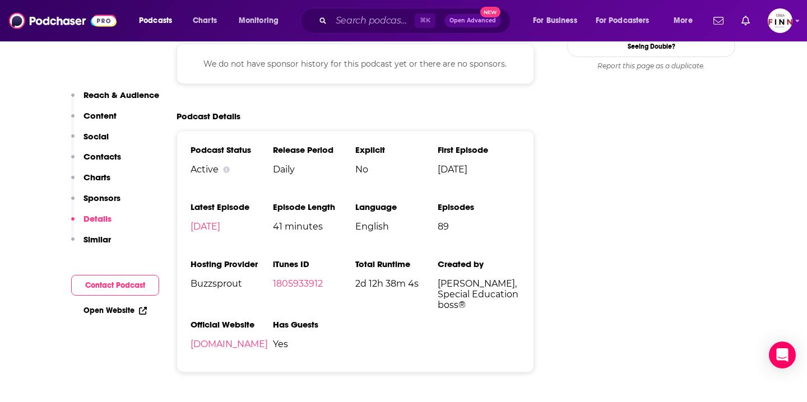
scroll to position [1326, 0]
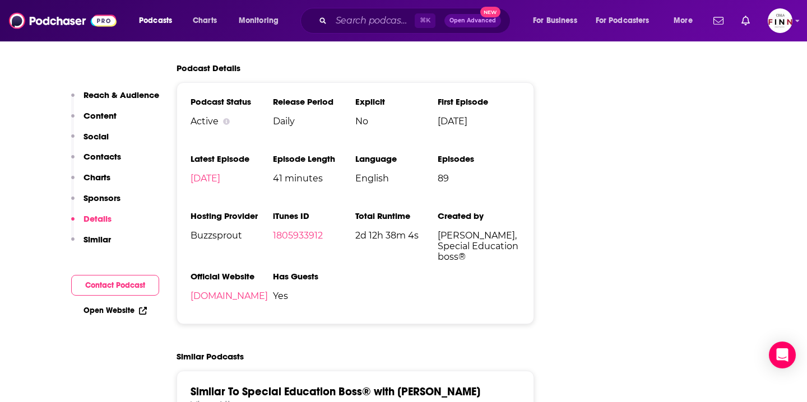
click at [101, 156] on p "Contacts" at bounding box center [102, 156] width 38 height 11
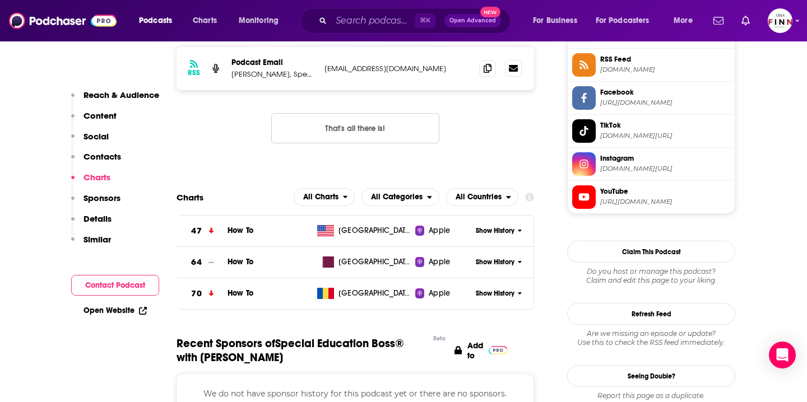
scroll to position [858, 0]
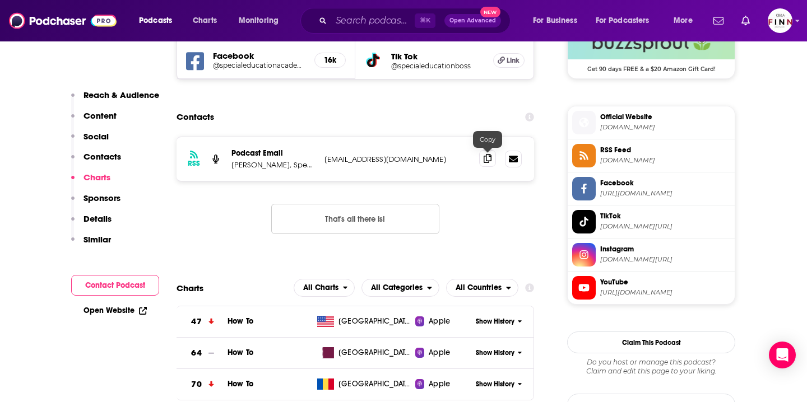
click at [488, 161] on icon at bounding box center [487, 158] width 8 height 9
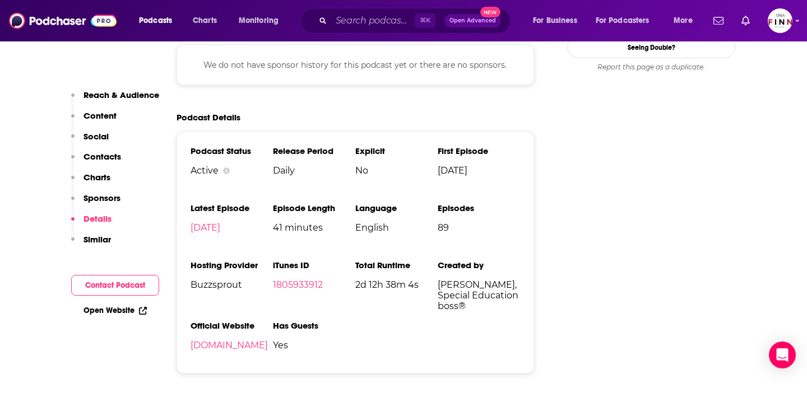
scroll to position [1281, 0]
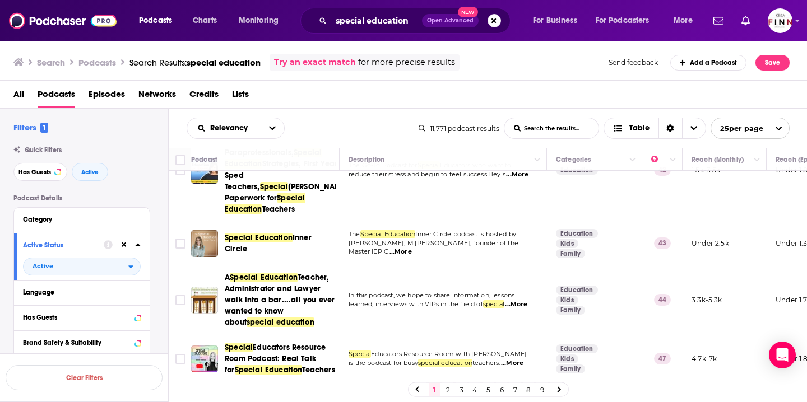
scroll to position [63, 0]
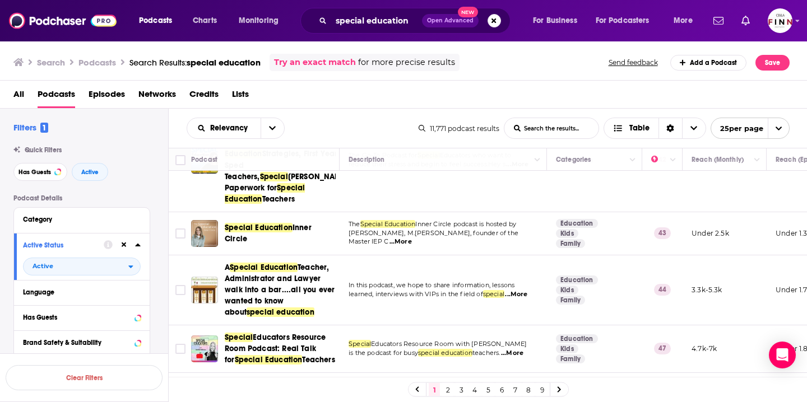
click at [505, 229] on p "[PERSON_NAME], M.Ed, founder of the Master IEP C ...More" at bounding box center [442, 238] width 189 height 18
click at [244, 227] on span "Inner Circle" at bounding box center [268, 233] width 87 height 21
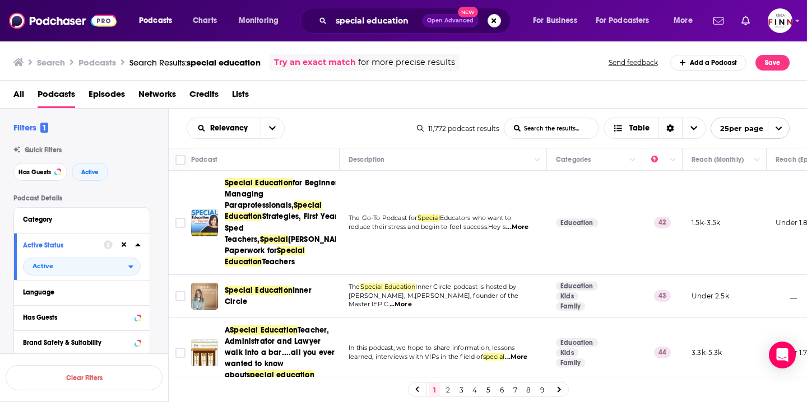
click at [412, 300] on span "...More" at bounding box center [400, 304] width 22 height 9
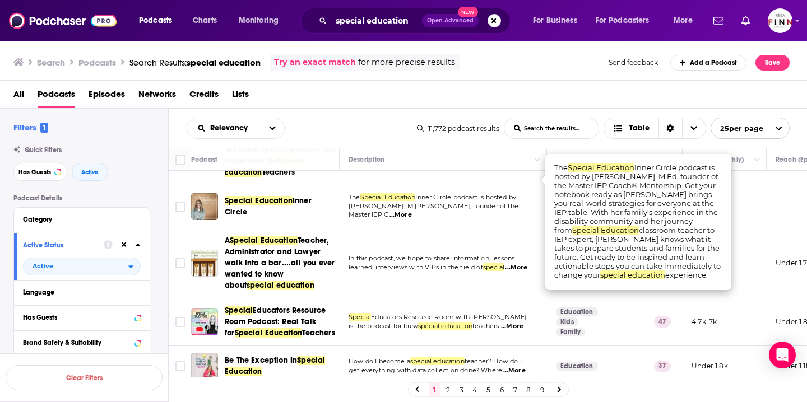
scroll to position [165, 0]
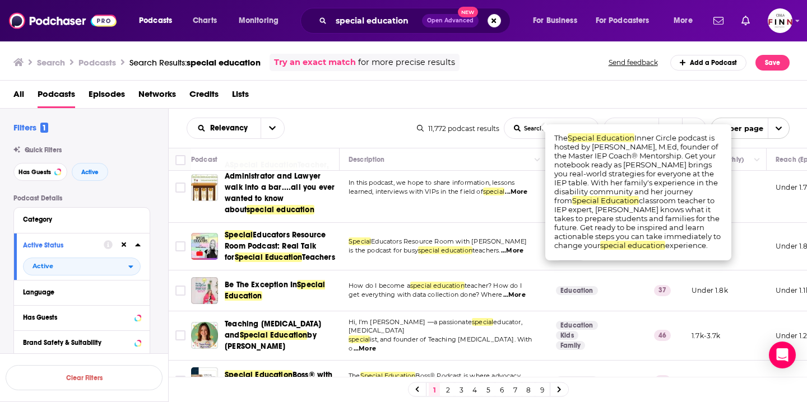
click at [519, 291] on span "...More" at bounding box center [514, 295] width 22 height 9
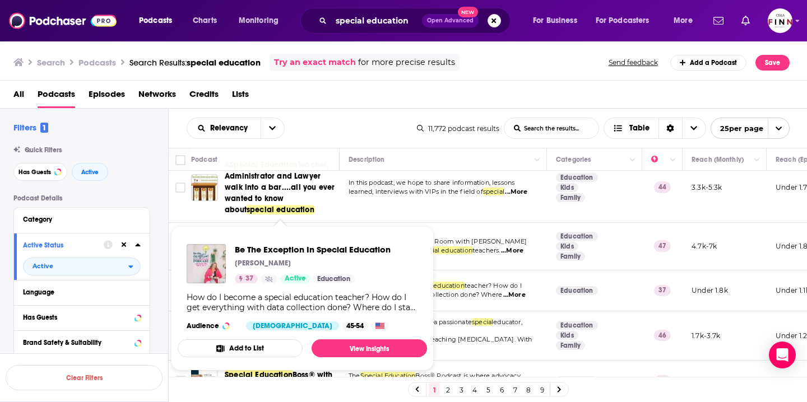
click at [278, 274] on div "37 Active" at bounding box center [273, 278] width 76 height 9
click at [283, 254] on span "Be The Exception In Special Education" at bounding box center [313, 249] width 156 height 11
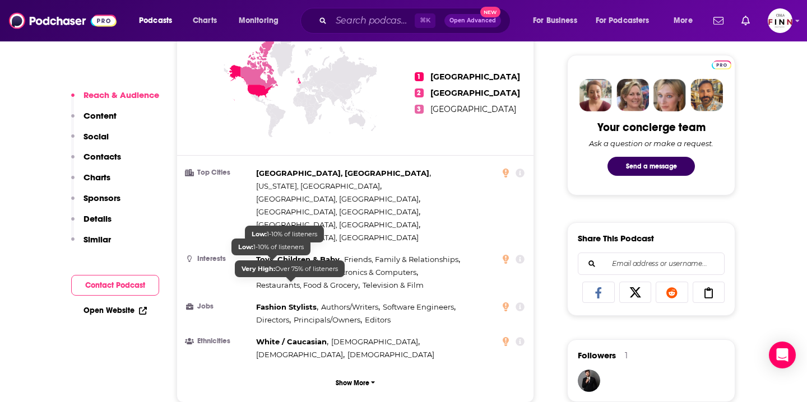
scroll to position [541, 0]
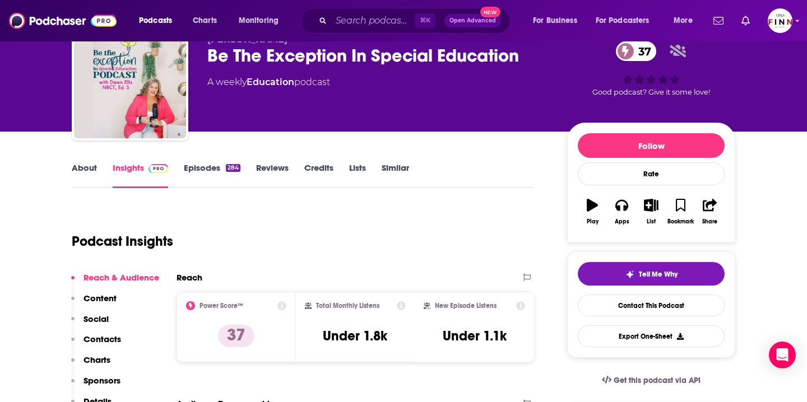
scroll to position [36, 0]
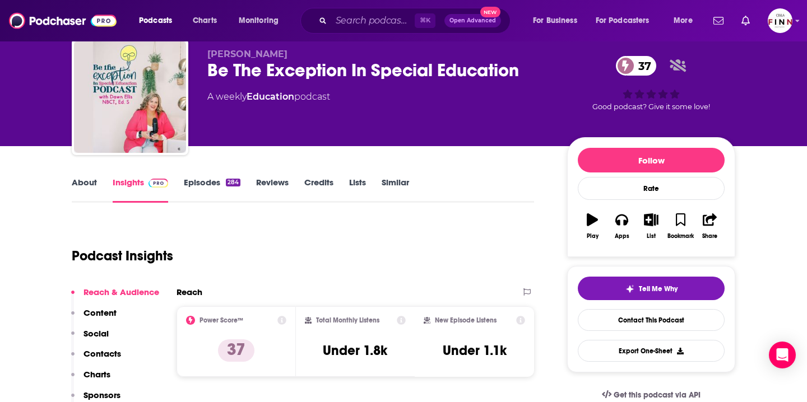
click at [97, 355] on p "Contacts" at bounding box center [102, 353] width 38 height 11
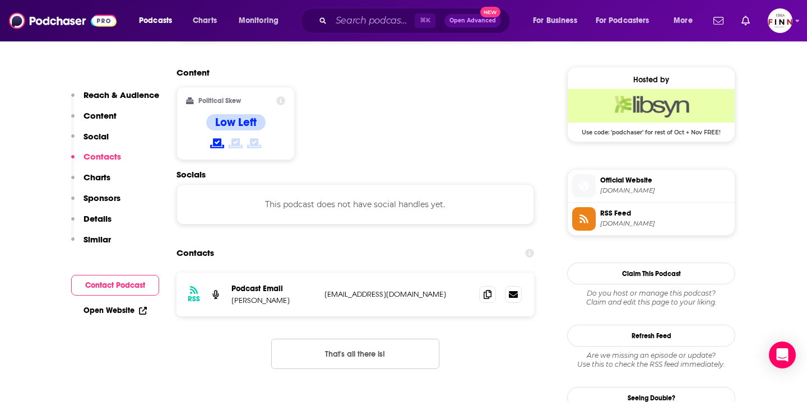
scroll to position [902, 0]
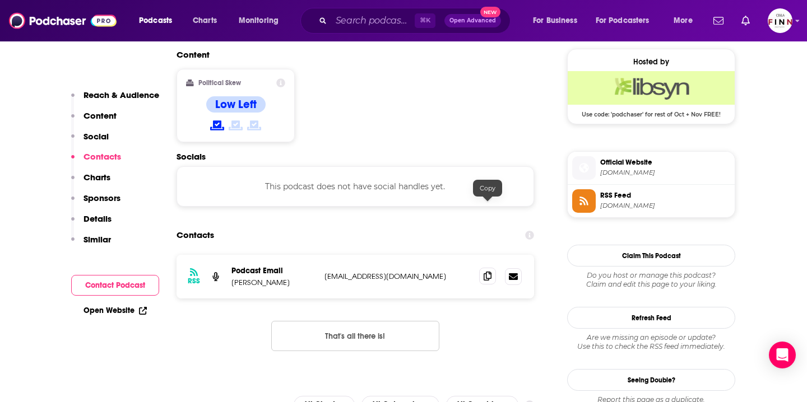
click at [489, 272] on icon at bounding box center [487, 276] width 8 height 9
click at [108, 220] on p "Details" at bounding box center [97, 218] width 28 height 11
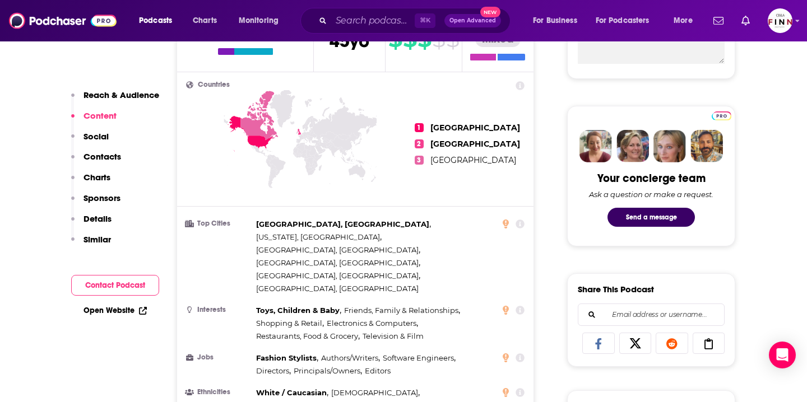
scroll to position [0, 0]
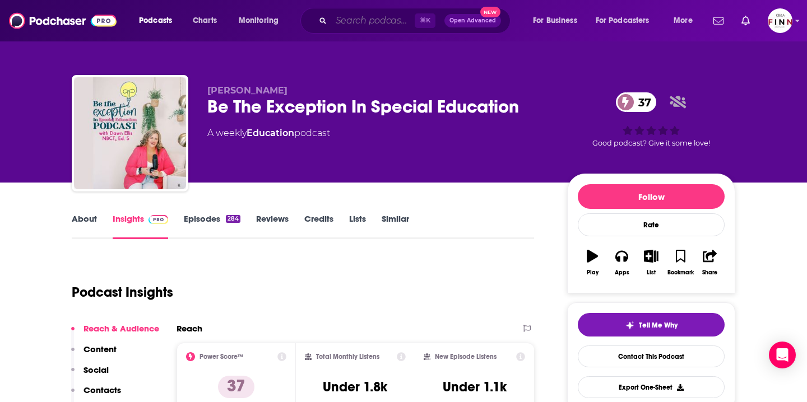
click at [360, 17] on input "Search podcasts, credits, & more..." at bounding box center [372, 21] width 83 height 18
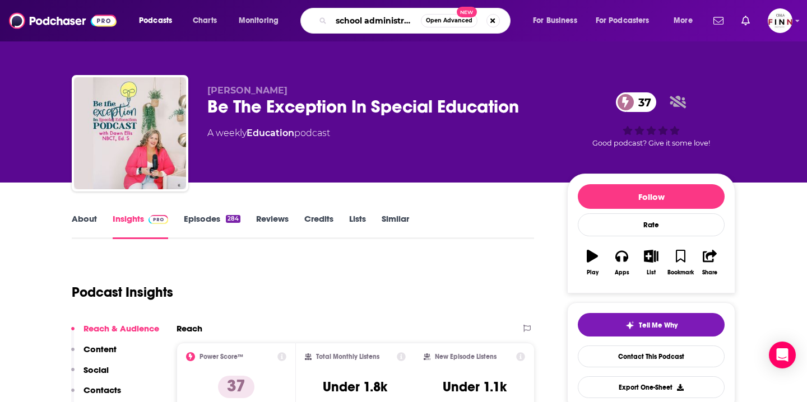
scroll to position [0, 10]
type input "school administration"
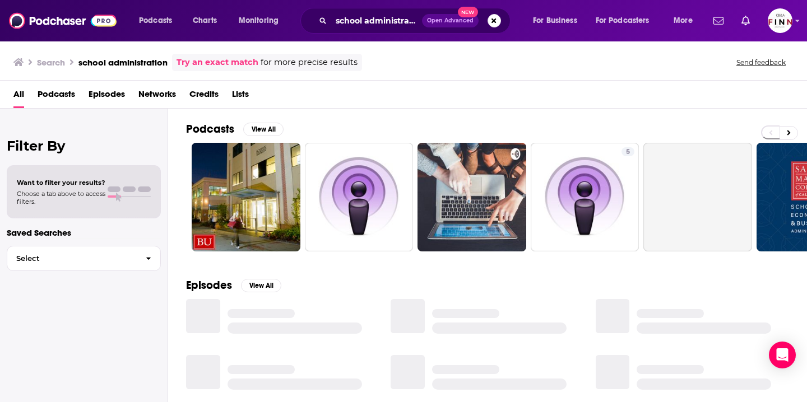
click at [63, 97] on span "Podcasts" at bounding box center [57, 96] width 38 height 23
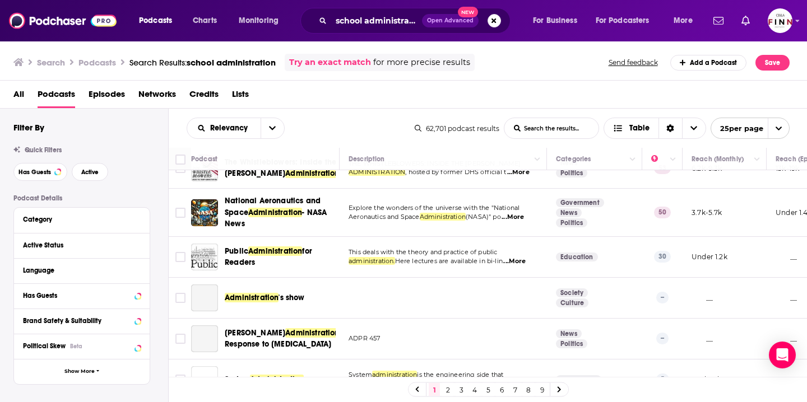
scroll to position [320, 0]
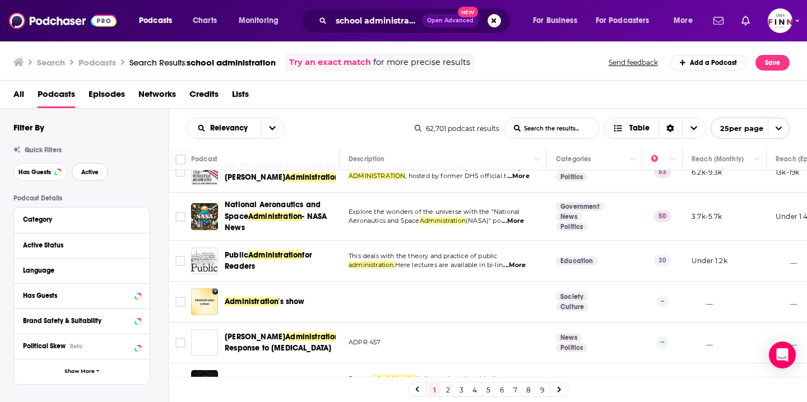
click at [96, 169] on button "Active" at bounding box center [90, 172] width 36 height 18
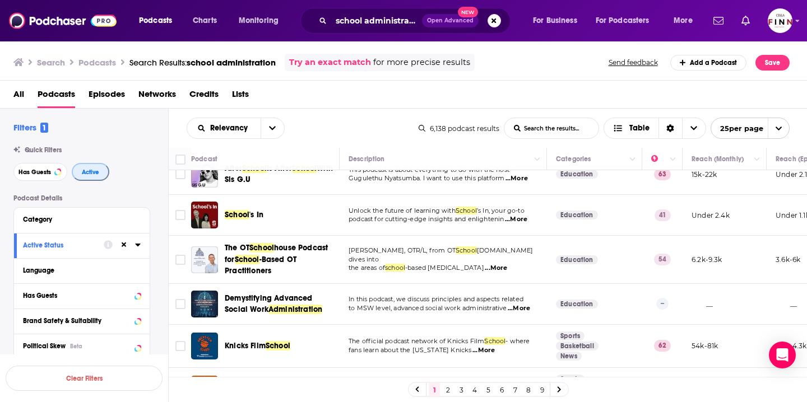
scroll to position [308, 0]
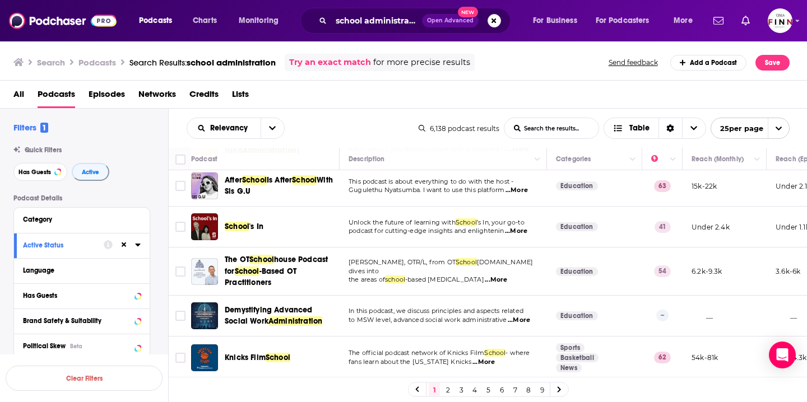
click at [518, 227] on span "...More" at bounding box center [516, 231] width 22 height 9
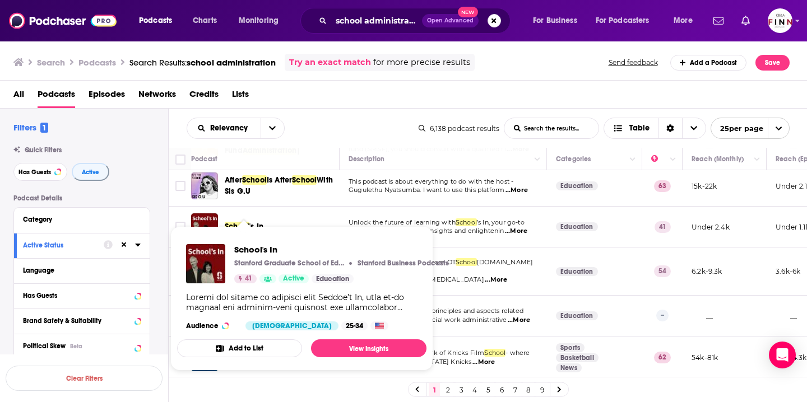
click at [239, 222] on span "School's In Stanford Graduate School of Education Stanford Business Podcasts 41…" at bounding box center [301, 299] width 263 height 158
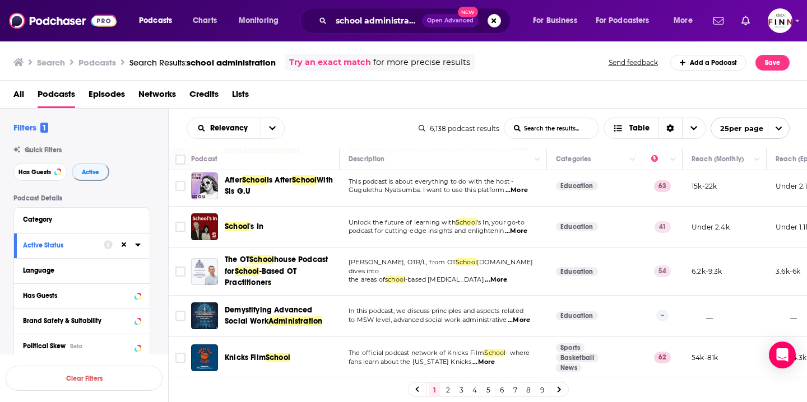
click at [517, 227] on span "...More" at bounding box center [516, 231] width 22 height 9
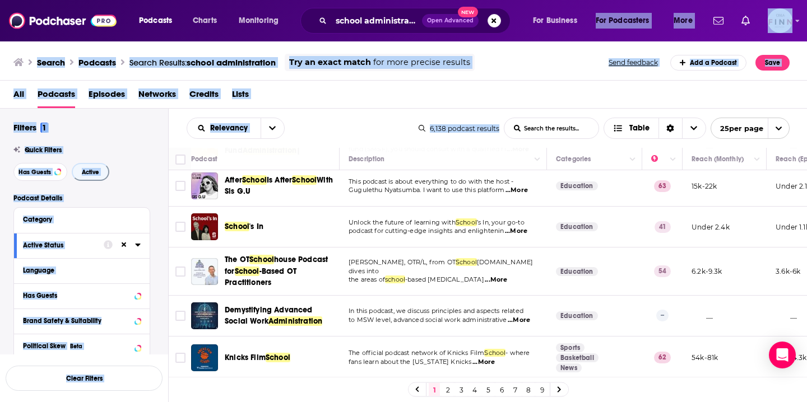
drag, startPoint x: 586, startPoint y: 18, endPoint x: 585, endPoint y: 136, distance: 117.1
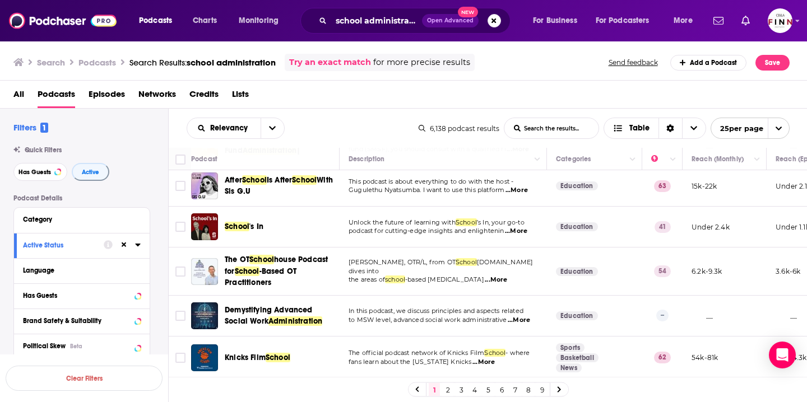
click at [496, 250] on td "Jayson Davies, OTR/L, from OT School house.com dives into the areas of school -…" at bounding box center [442, 272] width 207 height 48
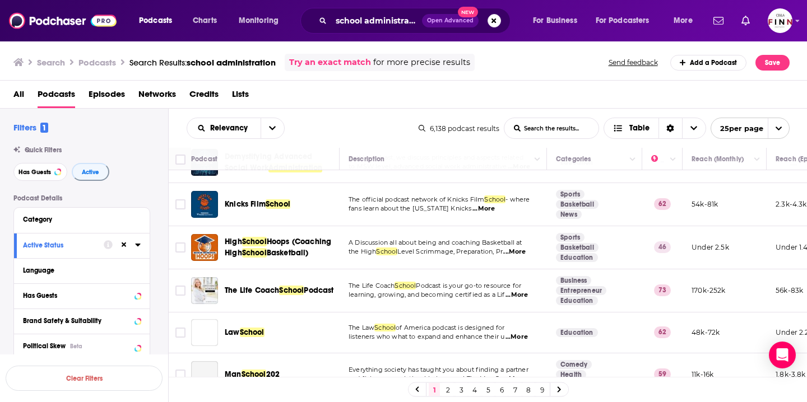
scroll to position [462, 0]
click at [515, 291] on span "...More" at bounding box center [516, 294] width 22 height 9
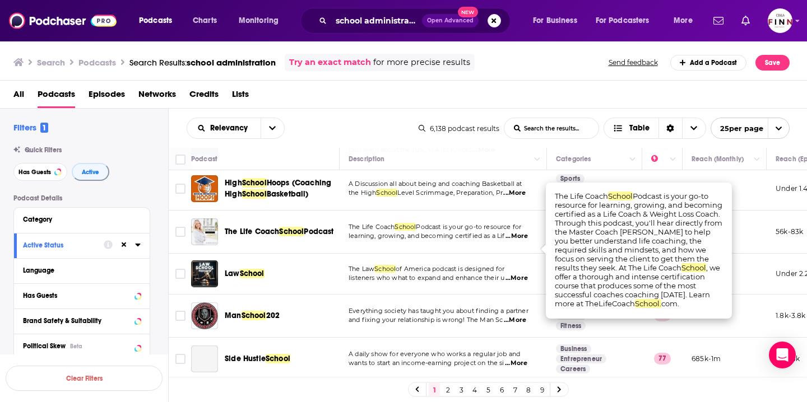
scroll to position [546, 0]
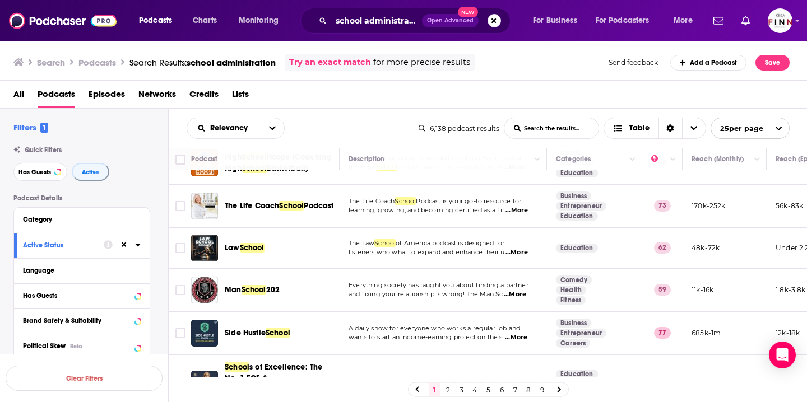
click at [458, 257] on td "The Law School of America podcast is designed for listeners who what to expand …" at bounding box center [442, 248] width 207 height 41
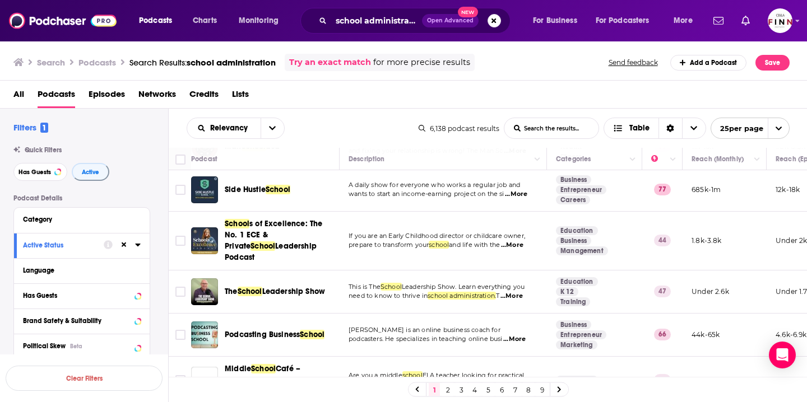
scroll to position [696, 0]
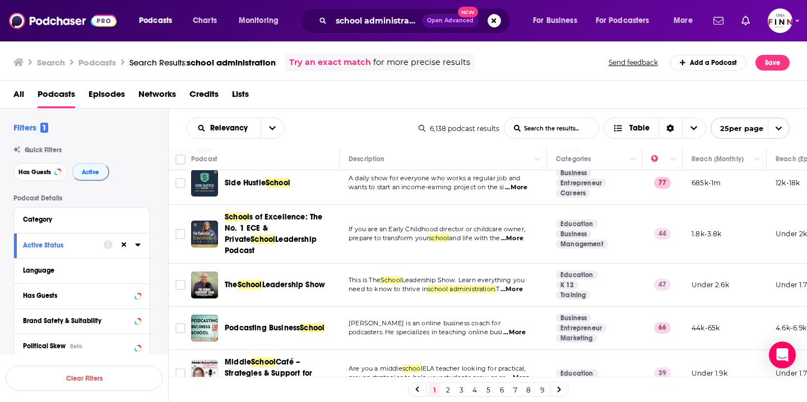
click at [514, 285] on span "...More" at bounding box center [511, 289] width 22 height 9
click at [523, 285] on span "...More" at bounding box center [511, 289] width 22 height 9
click at [303, 272] on div "Podcasts Charts Monitoring school administration Open Advanced New For Business…" at bounding box center [403, 201] width 807 height 402
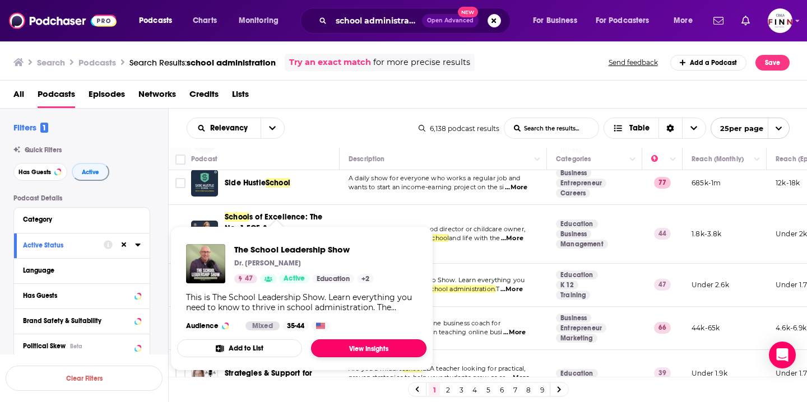
click at [343, 350] on link "View Insights" at bounding box center [368, 348] width 115 height 18
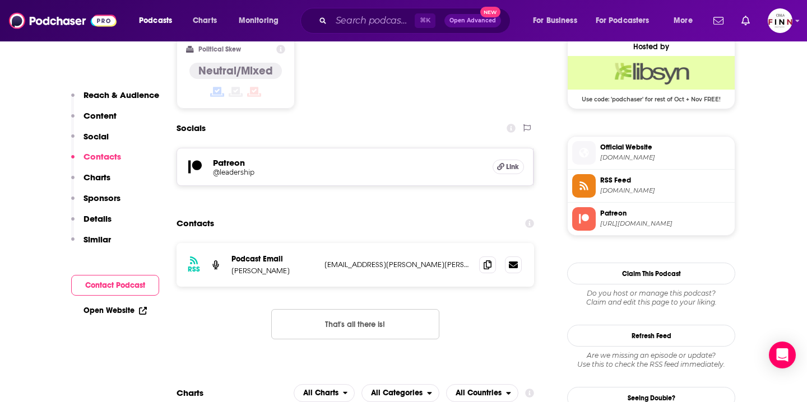
scroll to position [905, 0]
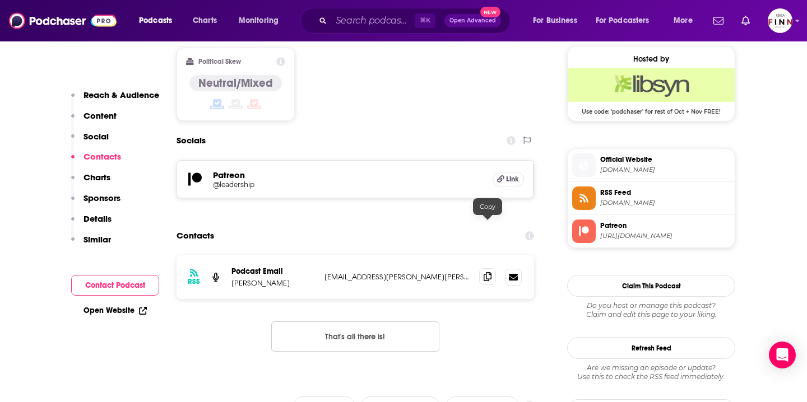
click at [489, 272] on icon at bounding box center [487, 276] width 8 height 9
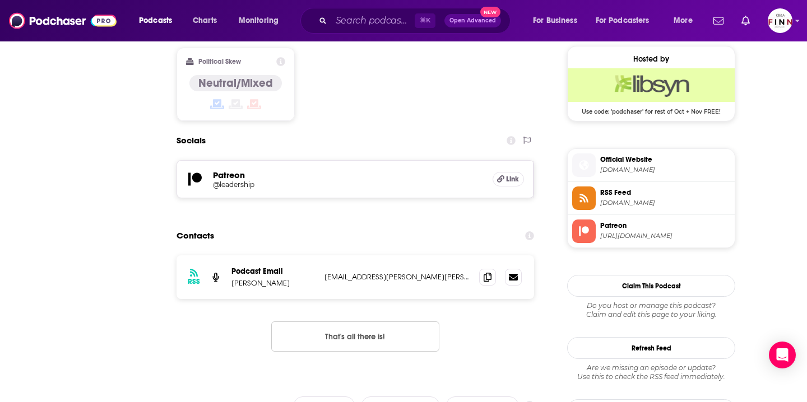
scroll to position [0, 0]
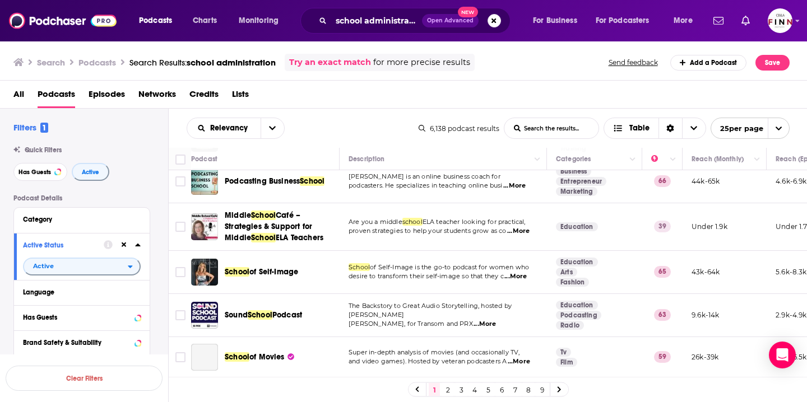
scroll to position [869, 0]
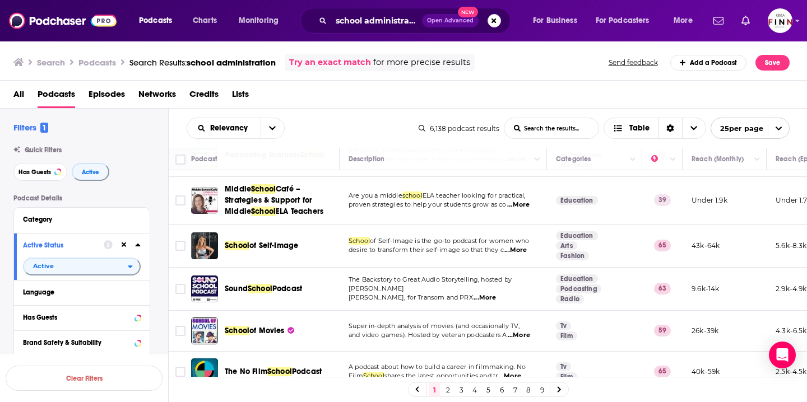
click at [445, 392] on link "2" at bounding box center [447, 389] width 11 height 13
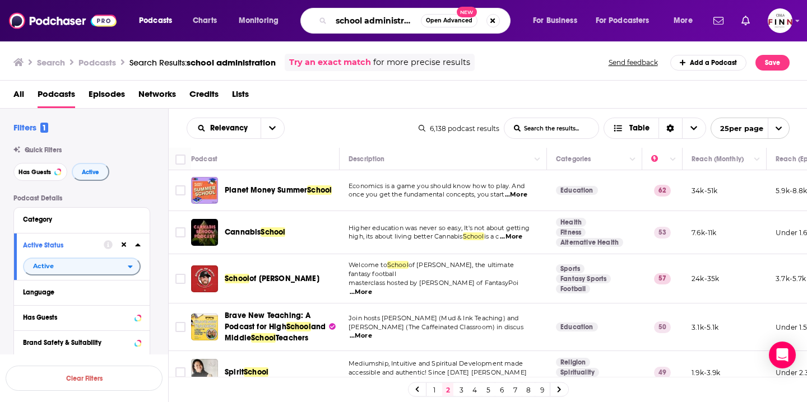
drag, startPoint x: 365, startPoint y: 22, endPoint x: 316, endPoint y: 20, distance: 48.8
click at [316, 20] on div "school administration Open Advanced New" at bounding box center [405, 21] width 210 height 26
type input "K12 administration"
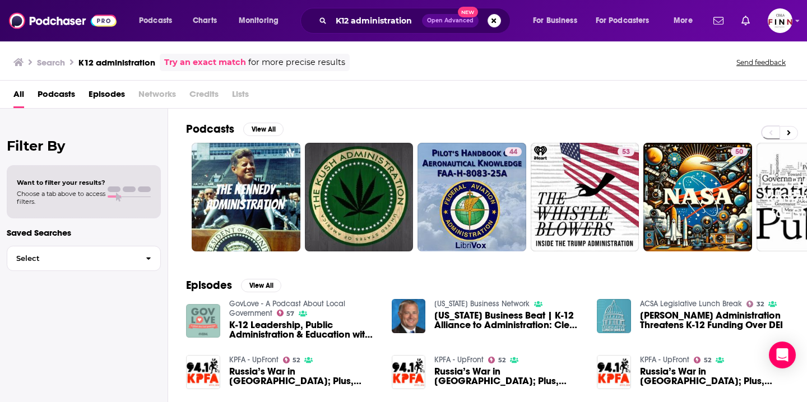
click at [217, 323] on img "K-12 Leadership, Public Administration & Education with Chris Reykdal" at bounding box center [203, 321] width 34 height 34
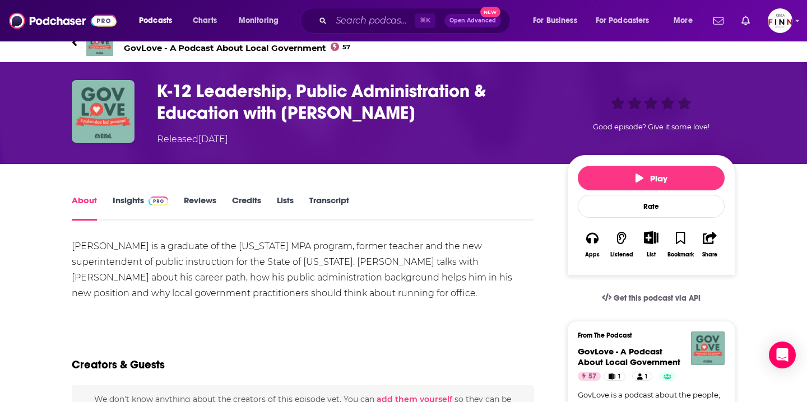
scroll to position [18, 0]
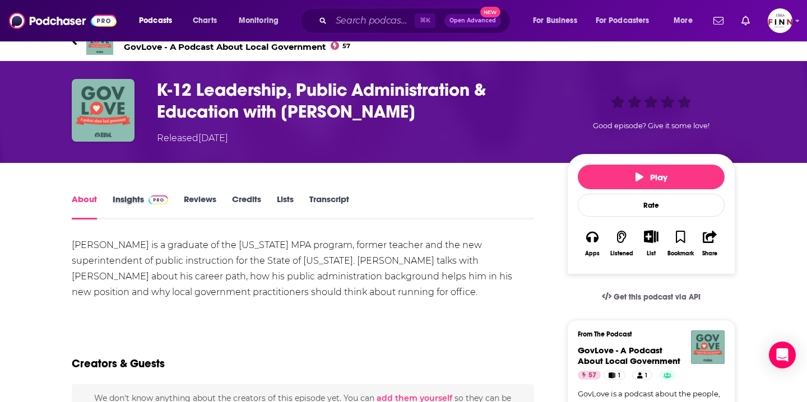
click at [180, 202] on div "Insights" at bounding box center [148, 207] width 71 height 26
click at [188, 198] on link "Reviews" at bounding box center [200, 207] width 32 height 26
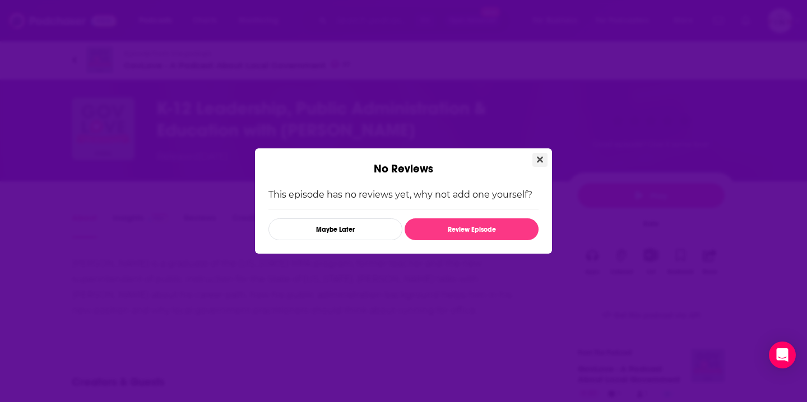
click at [535, 158] on button "Close" at bounding box center [539, 160] width 15 height 14
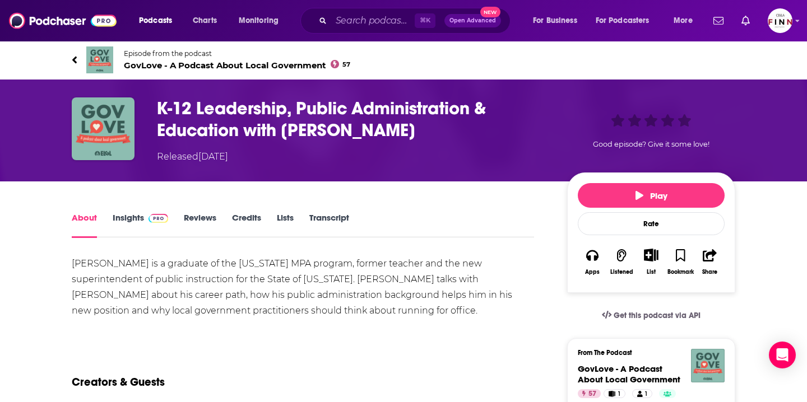
click at [146, 213] on span at bounding box center [156, 217] width 24 height 11
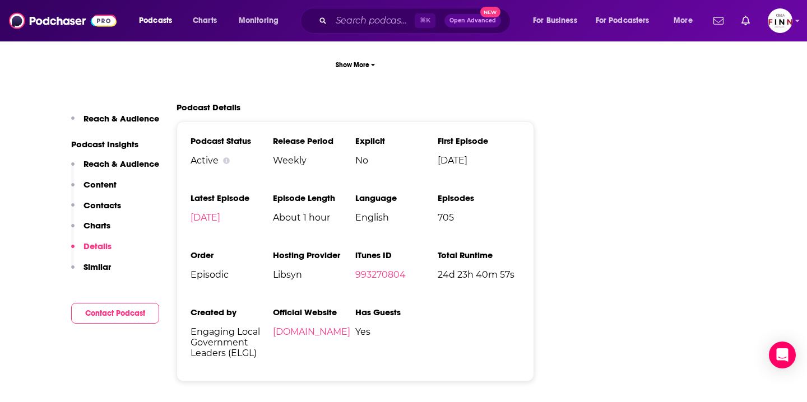
scroll to position [1727, 0]
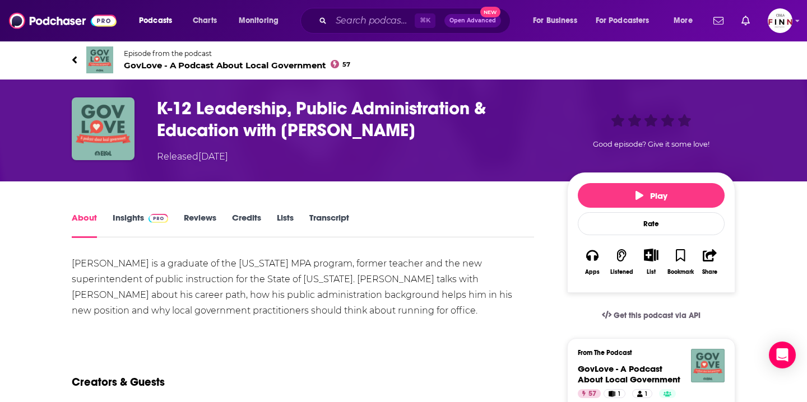
click at [73, 56] on icon at bounding box center [75, 59] width 6 height 11
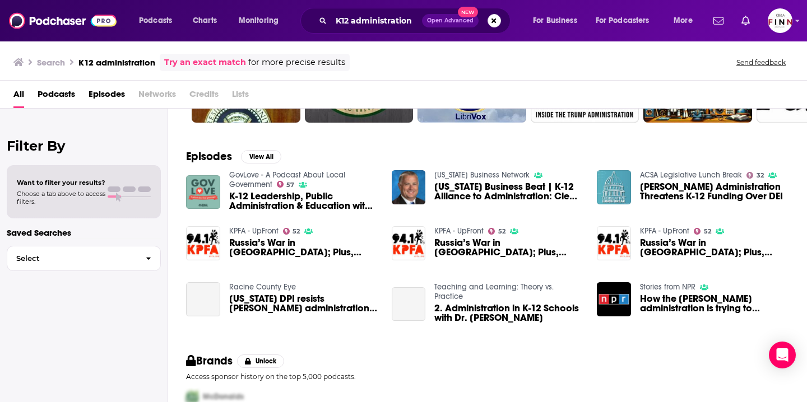
scroll to position [137, 0]
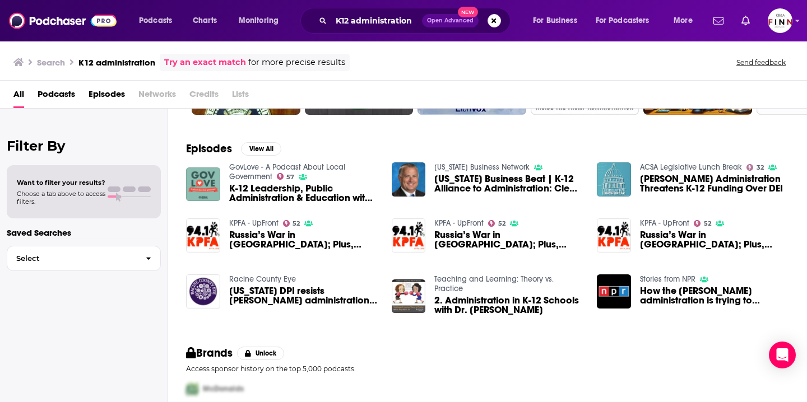
click at [63, 94] on span "Podcasts" at bounding box center [57, 96] width 38 height 23
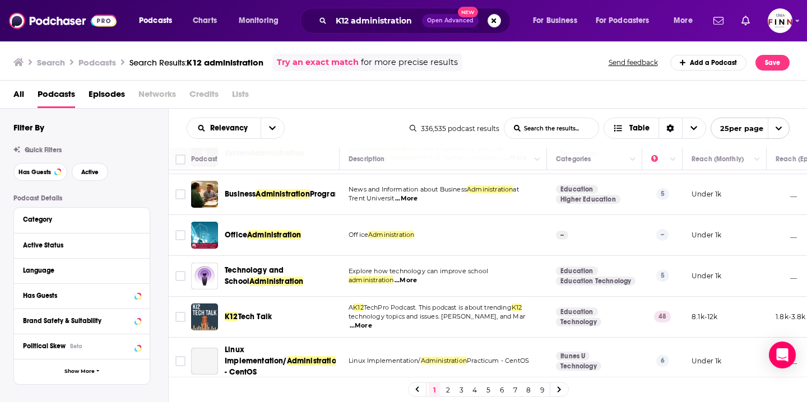
scroll to position [570, 0]
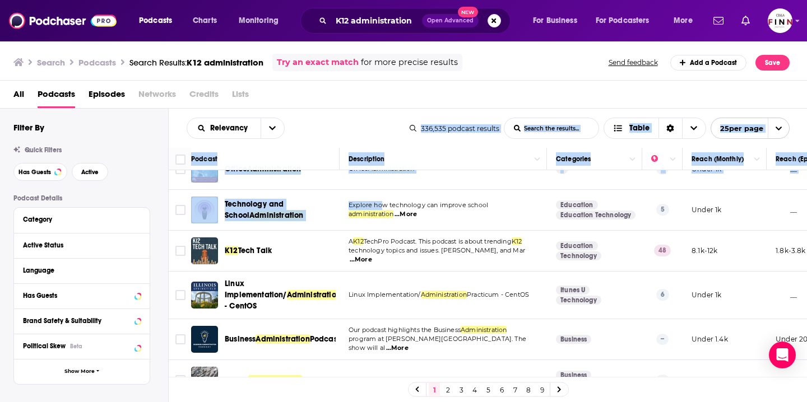
drag, startPoint x: 393, startPoint y: 144, endPoint x: 382, endPoint y: 208, distance: 64.8
click at [382, 208] on div "Relevancy List Search Input Search the results... Table 336,535 podcast results…" at bounding box center [488, 290] width 639 height 362
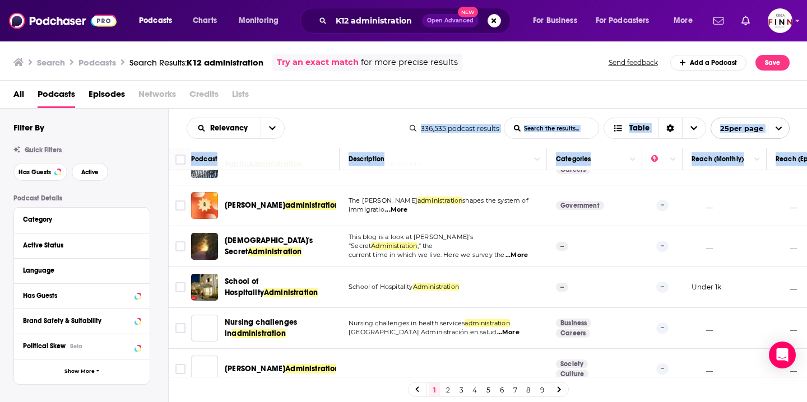
scroll to position [777, 0]
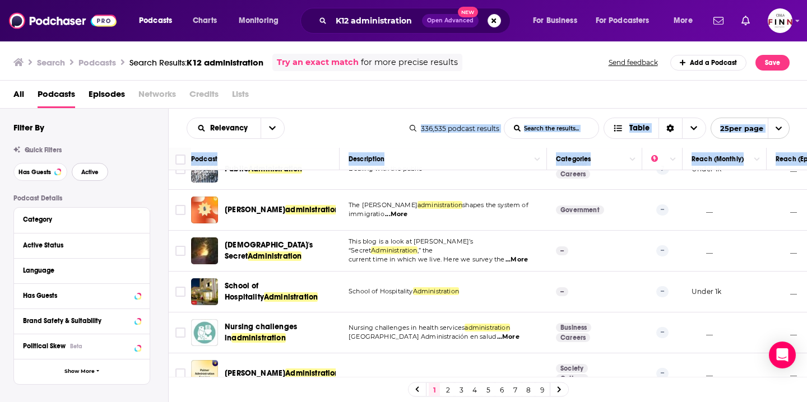
click at [88, 166] on button "Active" at bounding box center [90, 172] width 36 height 18
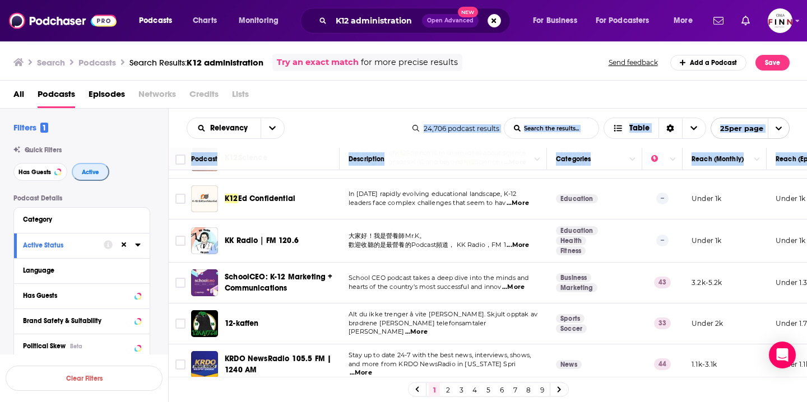
scroll to position [664, 0]
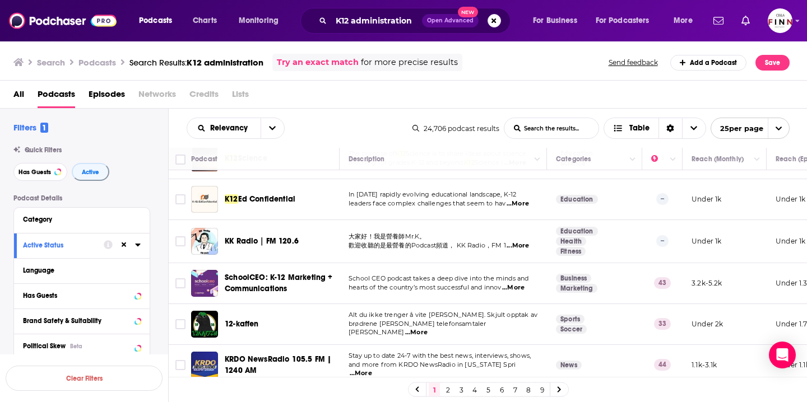
click at [520, 200] on span "...More" at bounding box center [517, 203] width 22 height 9
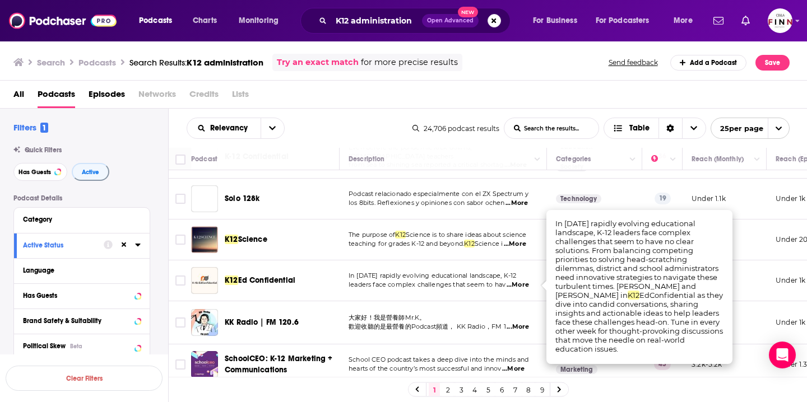
scroll to position [582, 0]
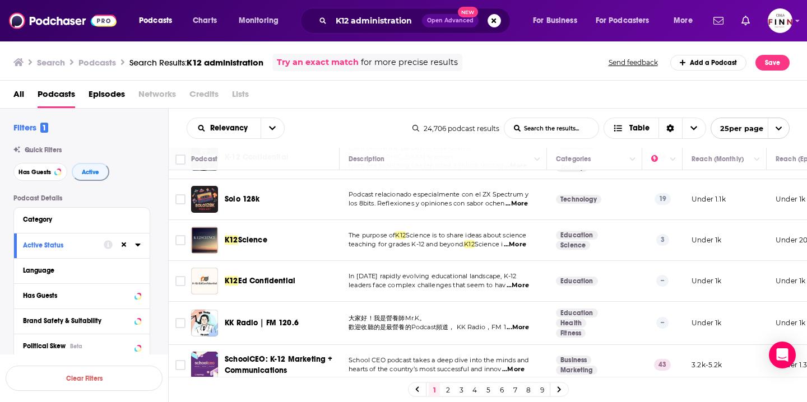
click at [477, 216] on td "Podcast relacionado especialmente con el ZX Spectrum y los 8bits. Reflexiones y…" at bounding box center [442, 199] width 207 height 41
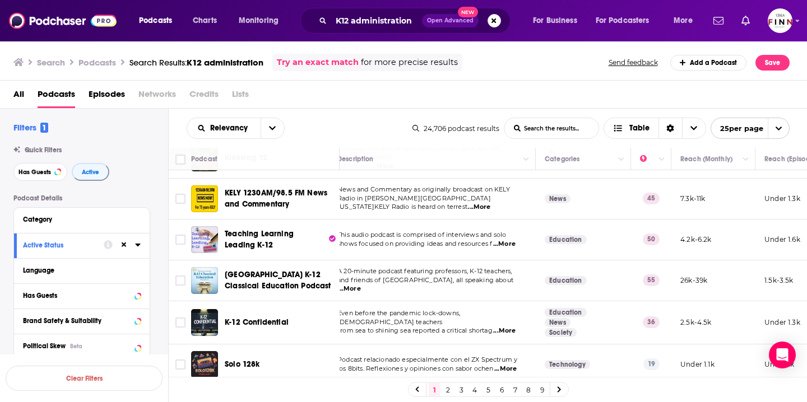
scroll to position [417, 6]
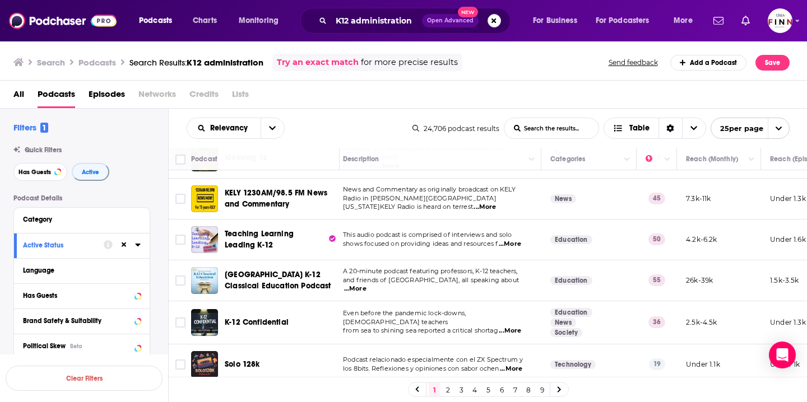
click at [513, 247] on span "...More" at bounding box center [510, 244] width 22 height 9
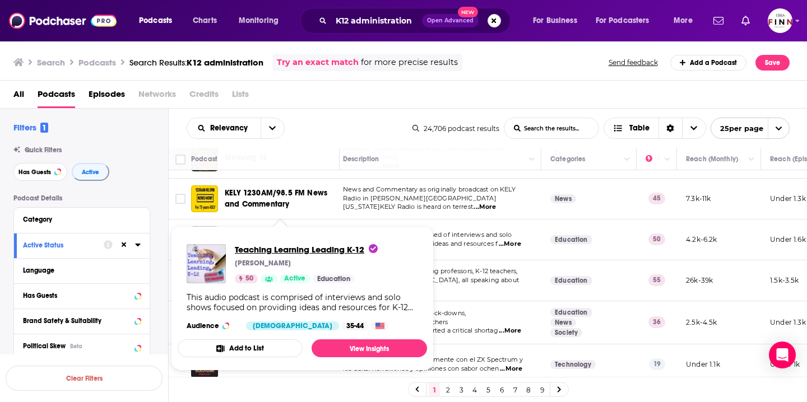
click at [285, 252] on span "Teaching Learning Leading K-12" at bounding box center [306, 249] width 143 height 11
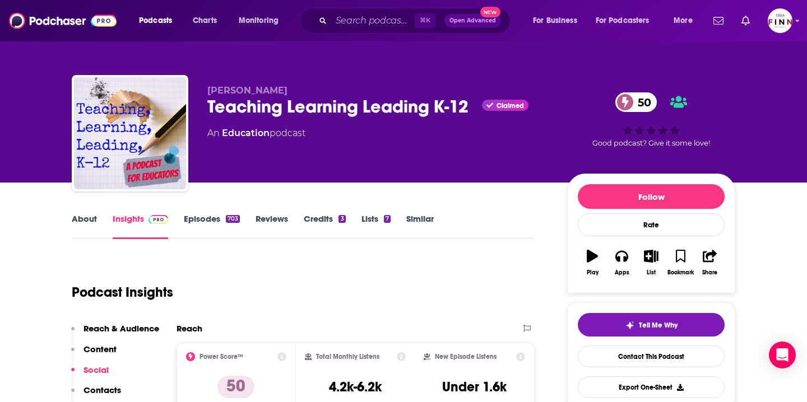
click at [89, 225] on link "About" at bounding box center [84, 226] width 25 height 26
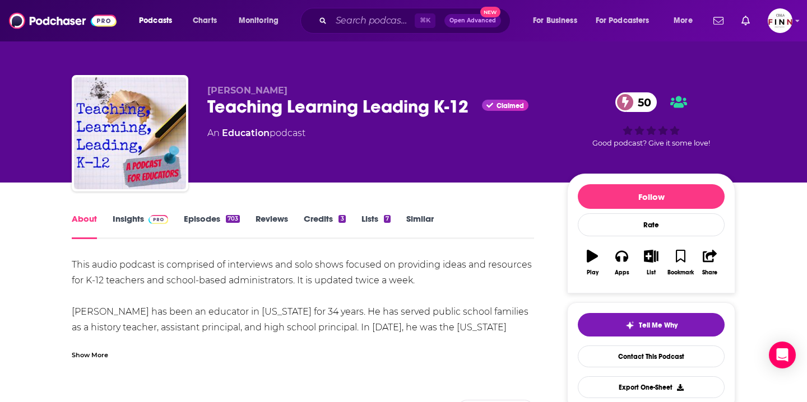
click at [152, 221] on img at bounding box center [158, 219] width 20 height 9
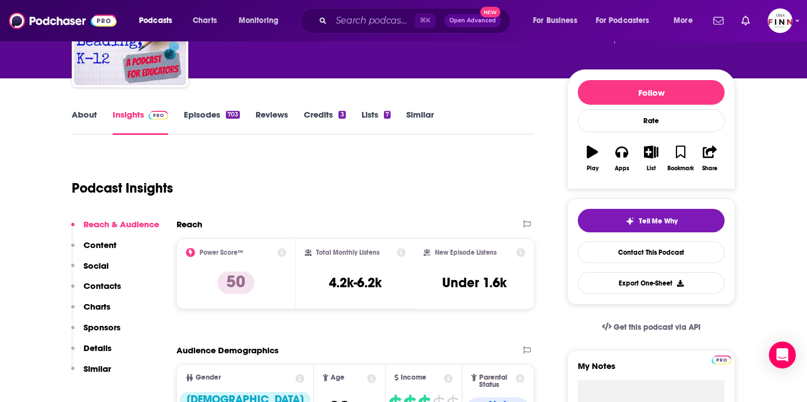
click at [111, 287] on p "Contacts" at bounding box center [102, 286] width 38 height 11
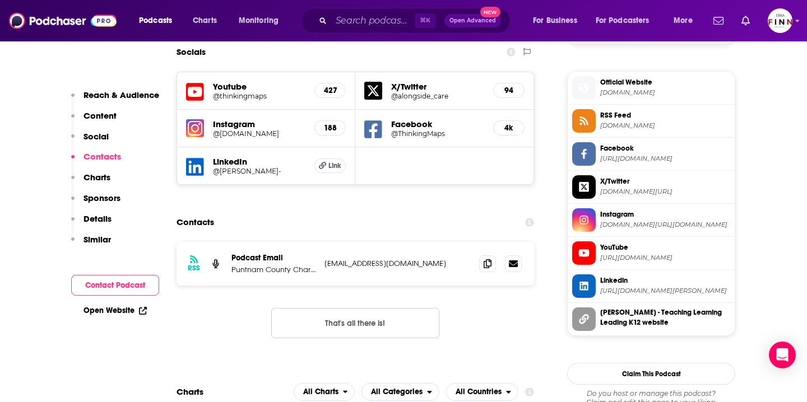
scroll to position [986, 0]
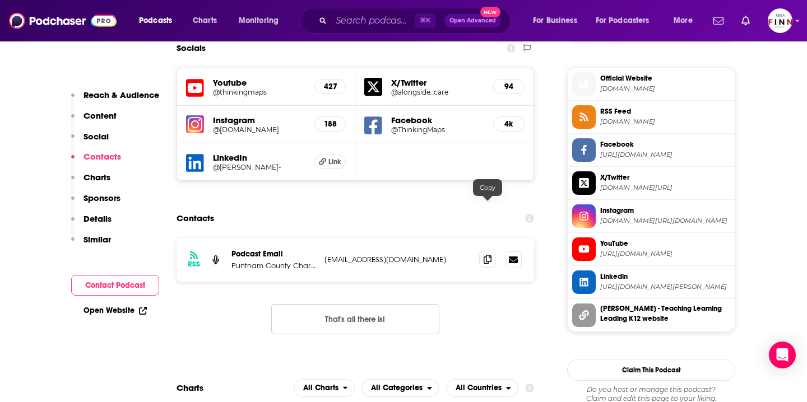
click at [485, 255] on icon at bounding box center [487, 259] width 8 height 9
drag, startPoint x: 325, startPoint y: 208, endPoint x: 320, endPoint y: 225, distance: 17.0
click at [320, 238] on div "RSS Podcast Email Puntnam County Charter School System stevenmiletto@gmail.com …" at bounding box center [354, 260] width 357 height 44
click at [283, 261] on p "Puntnam County Charter School System" at bounding box center [273, 266] width 84 height 10
click at [259, 249] on p "Podcast Email" at bounding box center [273, 254] width 84 height 10
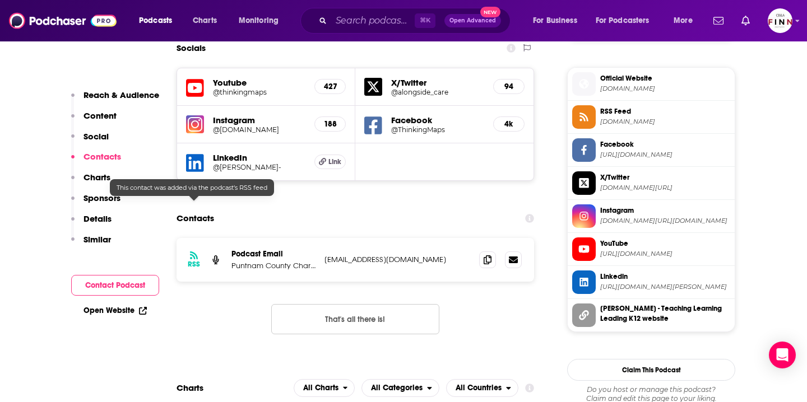
click at [193, 260] on h3 "RSS" at bounding box center [194, 264] width 12 height 9
click at [263, 249] on div "Podcast Email Puntnam County Charter School System" at bounding box center [273, 259] width 84 height 21
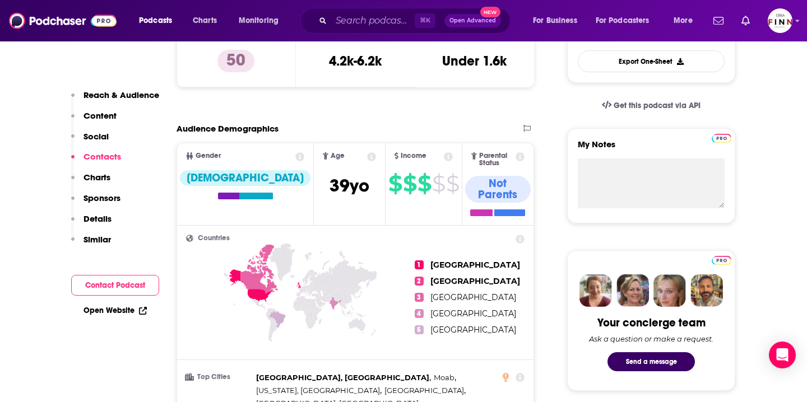
scroll to position [4, 0]
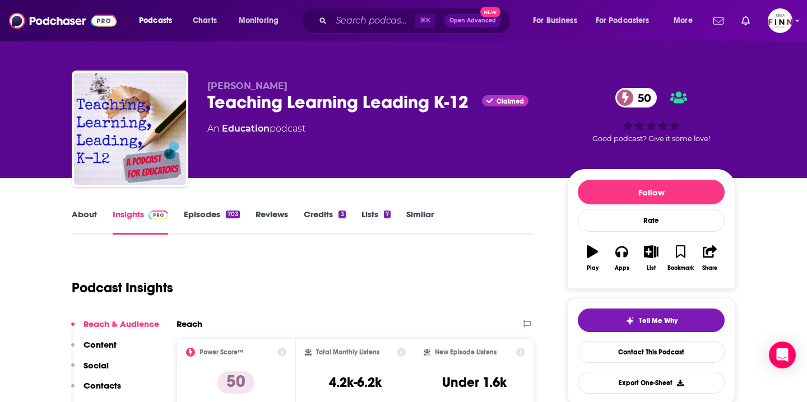
click at [75, 213] on link "About" at bounding box center [84, 222] width 25 height 26
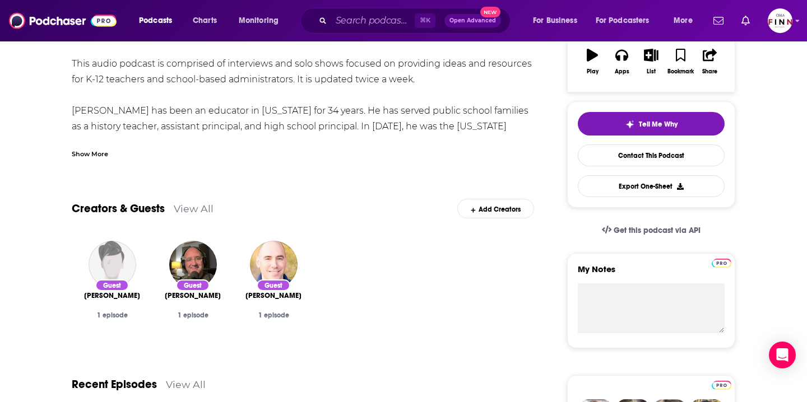
scroll to position [92, 0]
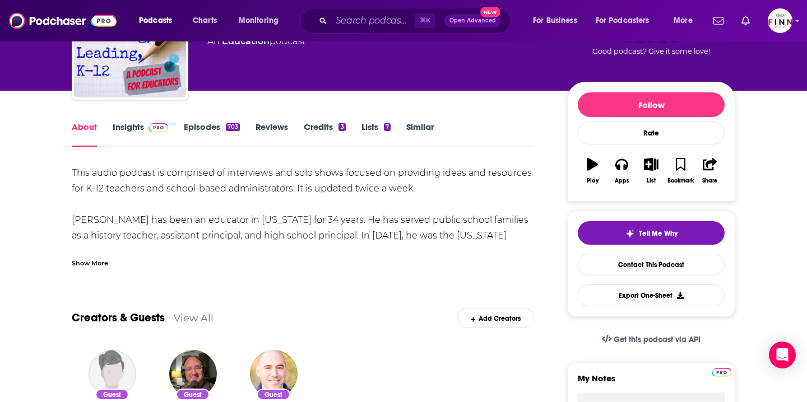
click at [144, 129] on span at bounding box center [156, 127] width 24 height 11
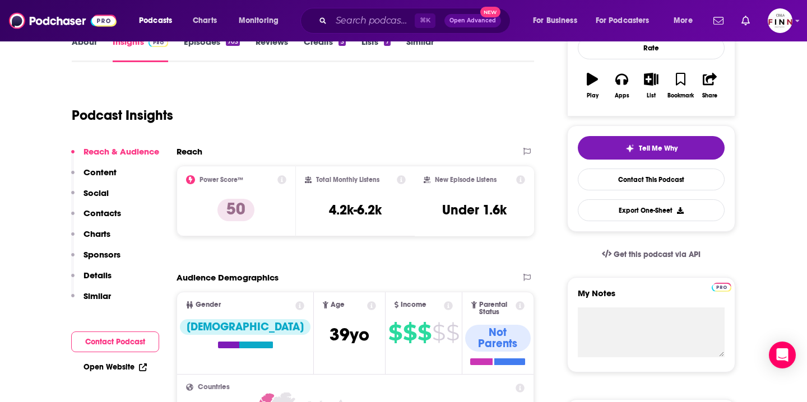
click at [103, 270] on p "Details" at bounding box center [97, 275] width 28 height 11
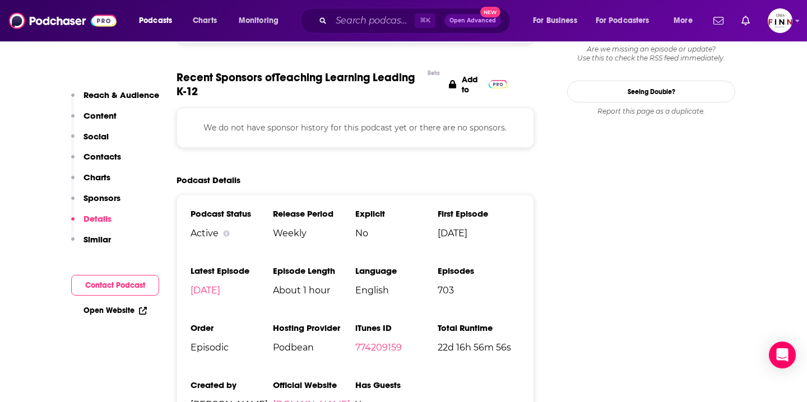
scroll to position [1395, 0]
